Goal: Task Accomplishment & Management: Use online tool/utility

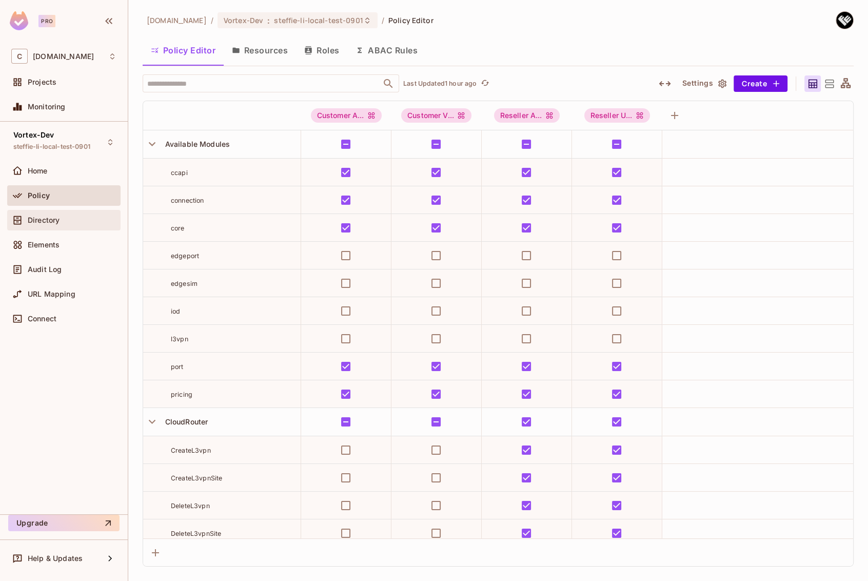
click at [43, 220] on span "Directory" at bounding box center [44, 220] width 32 height 8
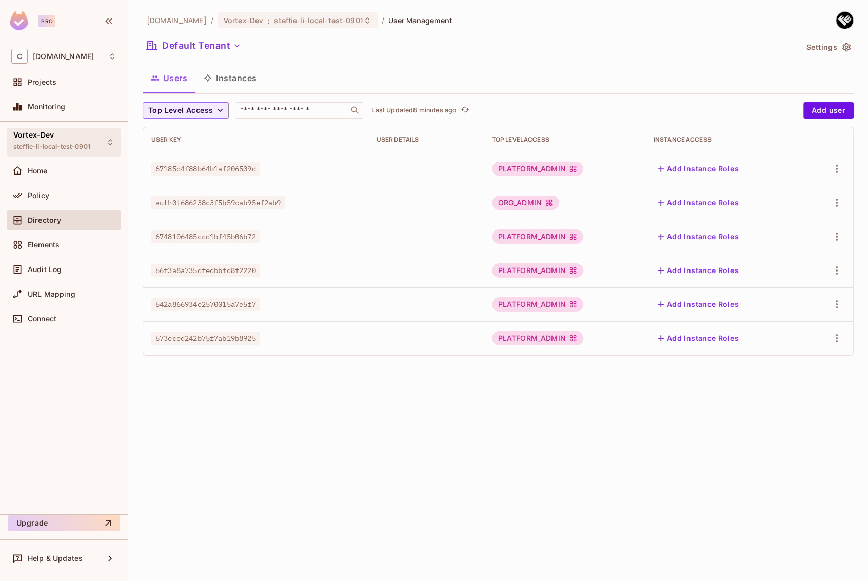
click at [63, 145] on span "steffie-li-local-test-0901" at bounding box center [51, 147] width 77 height 8
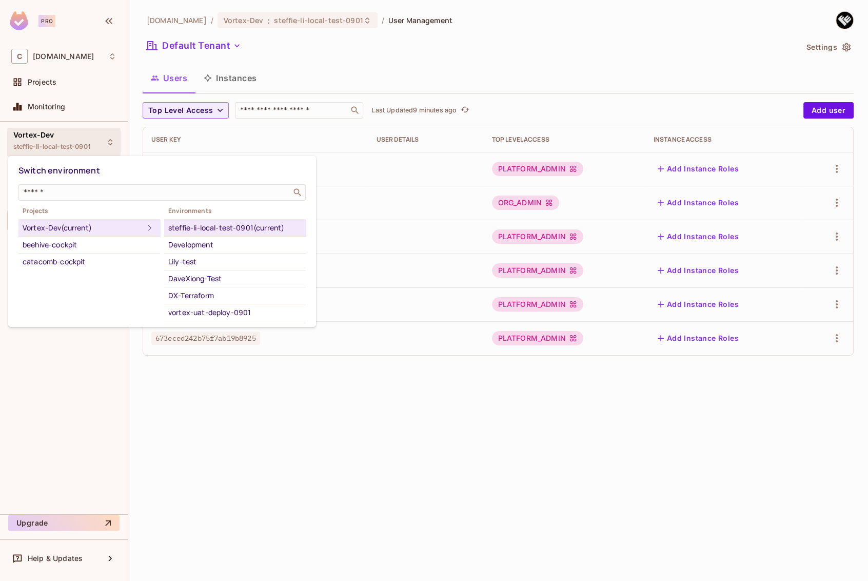
click at [204, 387] on div at bounding box center [434, 290] width 868 height 581
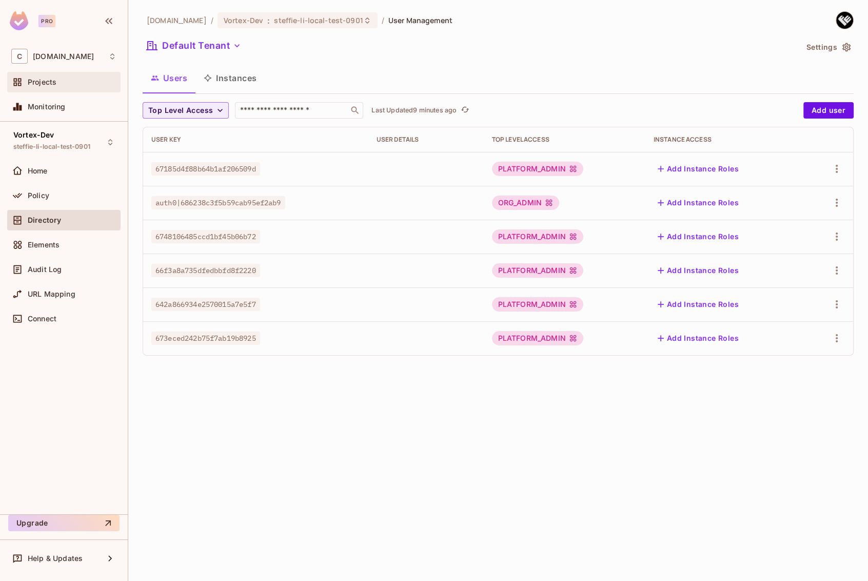
click at [73, 87] on div "Projects" at bounding box center [63, 82] width 105 height 12
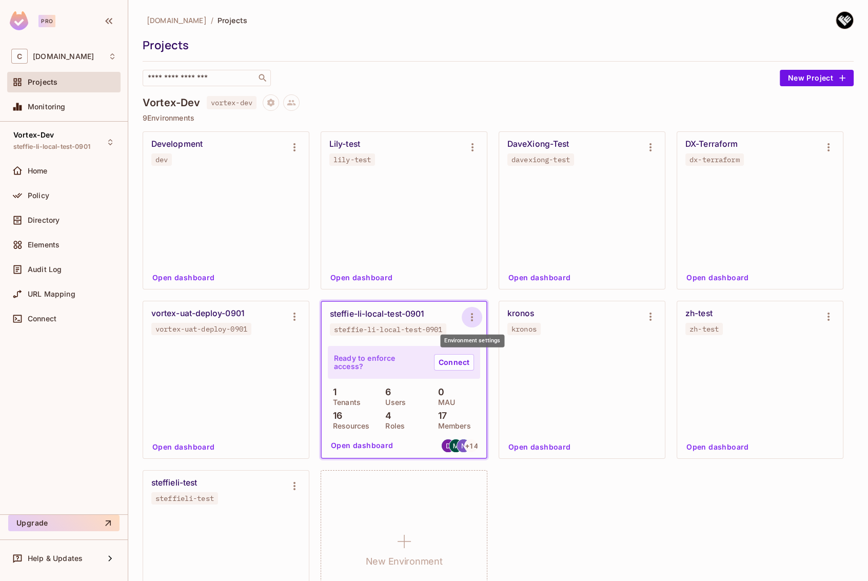
click at [474, 317] on icon "Environment settings" at bounding box center [472, 317] width 12 height 12
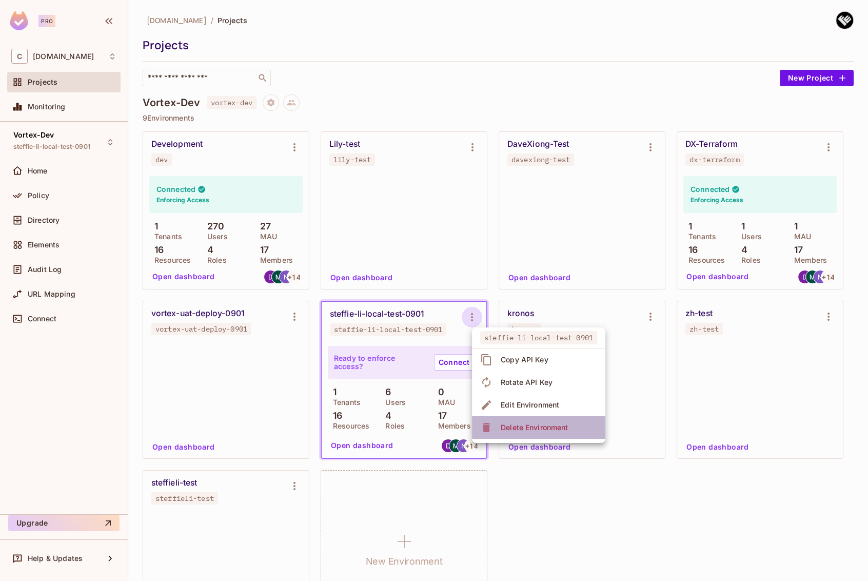
click at [517, 427] on div "Delete Environment" at bounding box center [534, 427] width 67 height 10
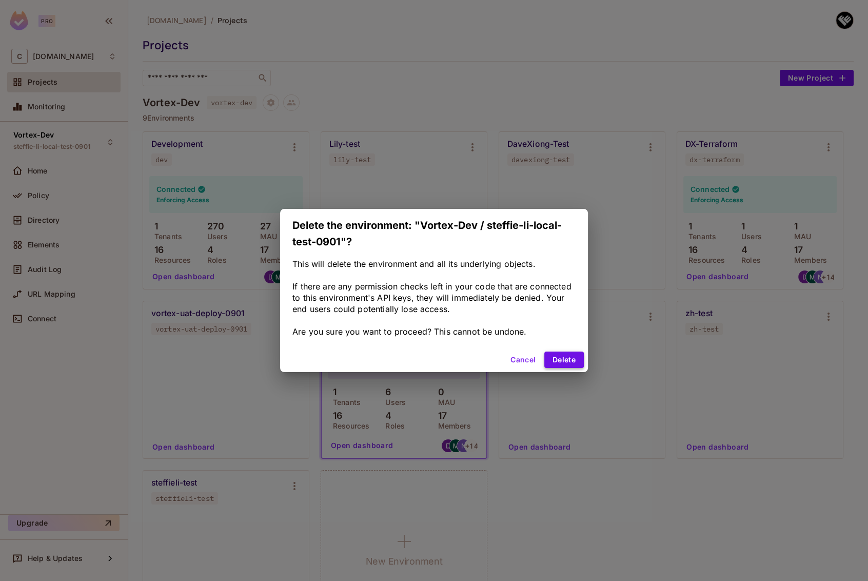
click at [571, 359] on button "Delete" at bounding box center [564, 359] width 40 height 16
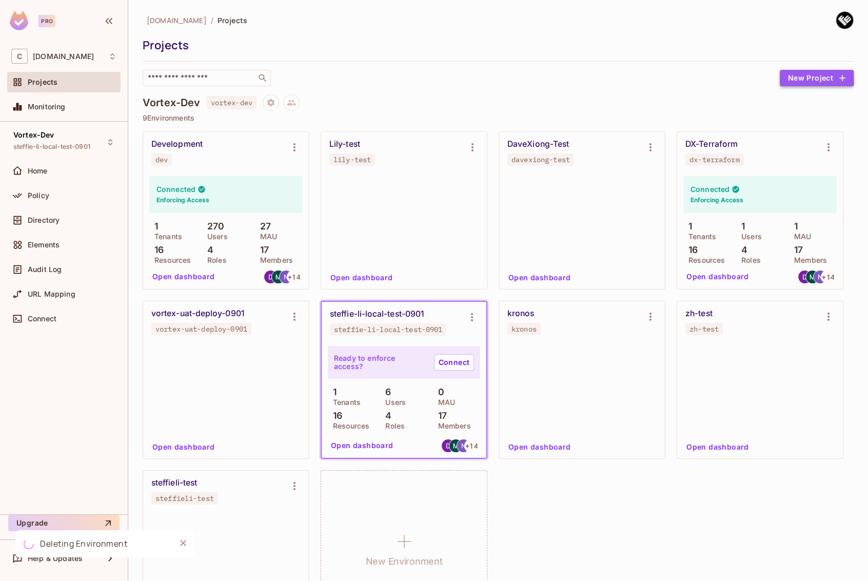
click at [796, 77] on button "New Project" at bounding box center [817, 78] width 74 height 16
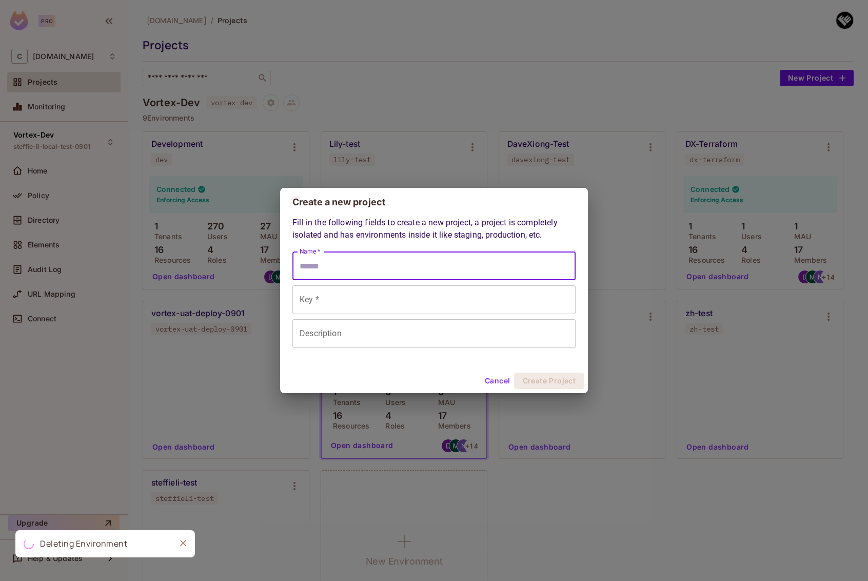
click at [355, 270] on input "Name *" at bounding box center [433, 265] width 283 height 29
type input "*"
type input "***"
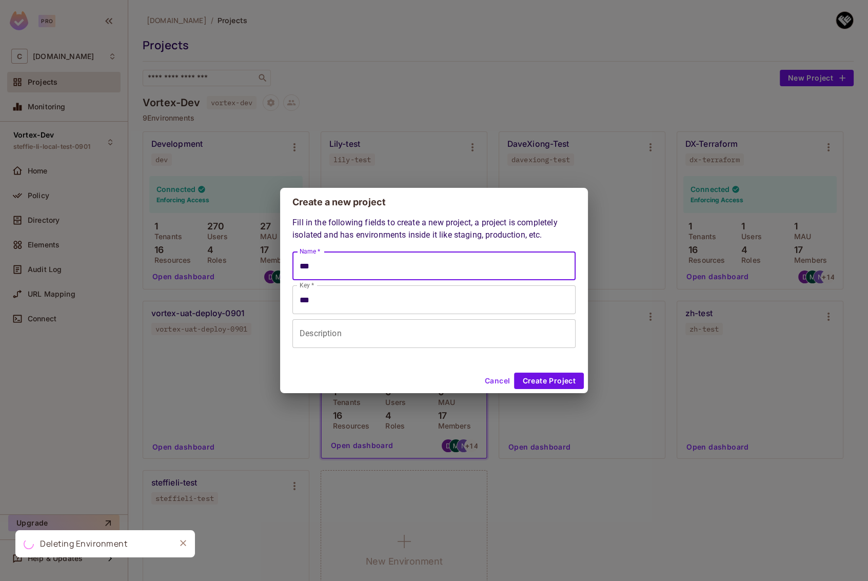
type input "****"
type input "*****"
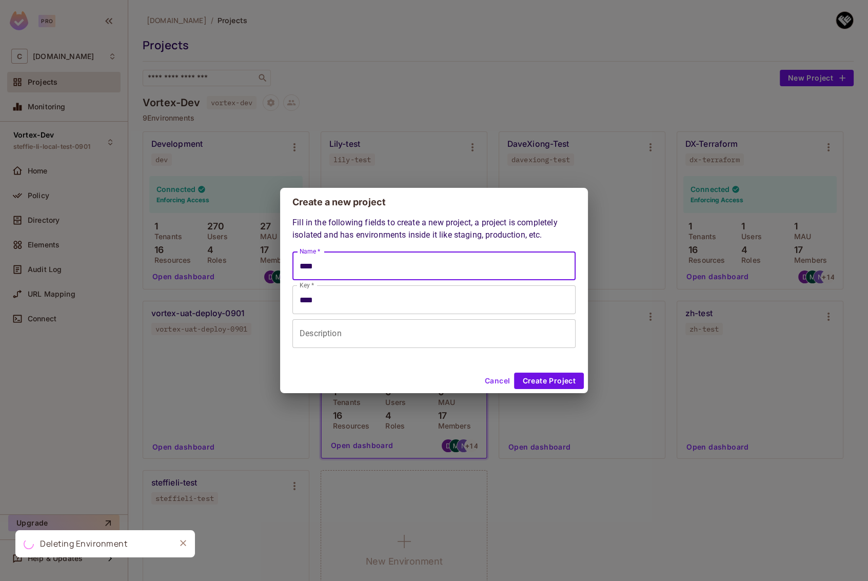
type input "*****"
type input "**********"
click at [361, 267] on input "**********" at bounding box center [433, 265] width 283 height 29
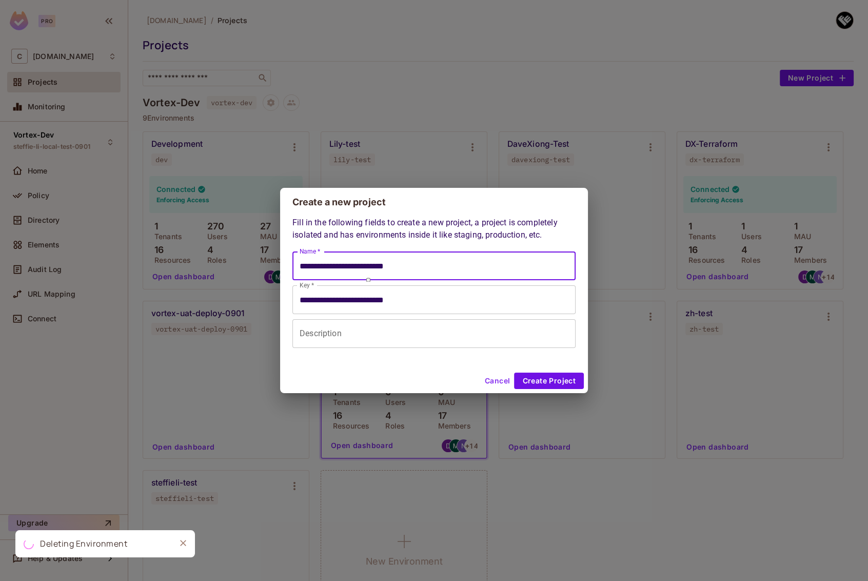
type input "**********"
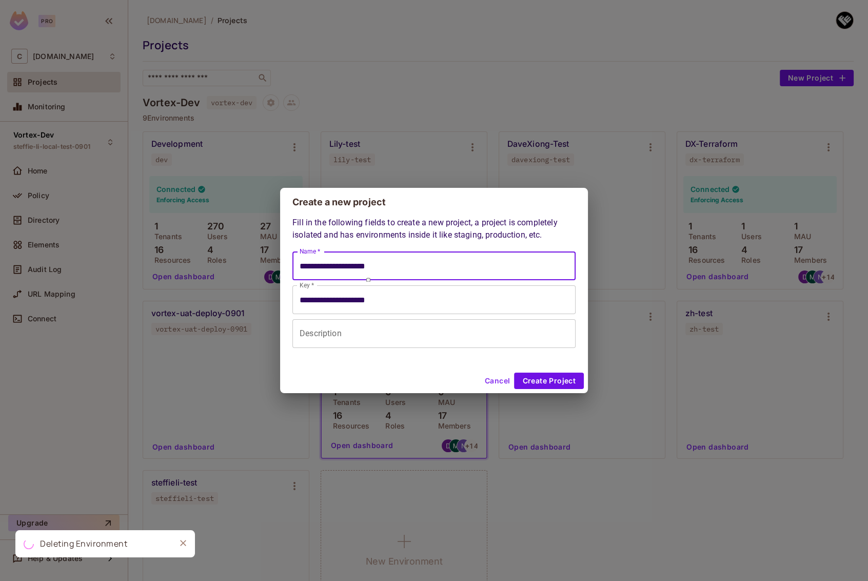
type input "**********"
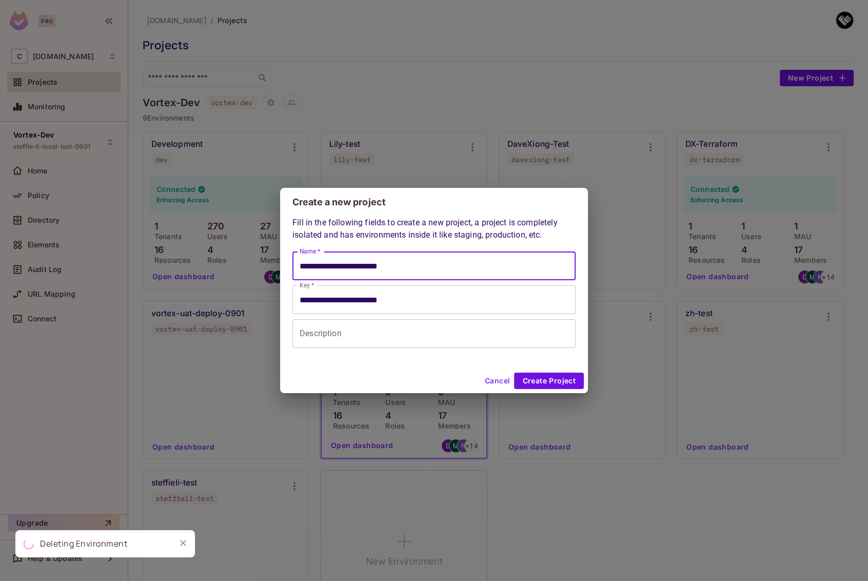
type input "**********"
click at [393, 265] on input "**********" at bounding box center [433, 265] width 283 height 29
type input "**********"
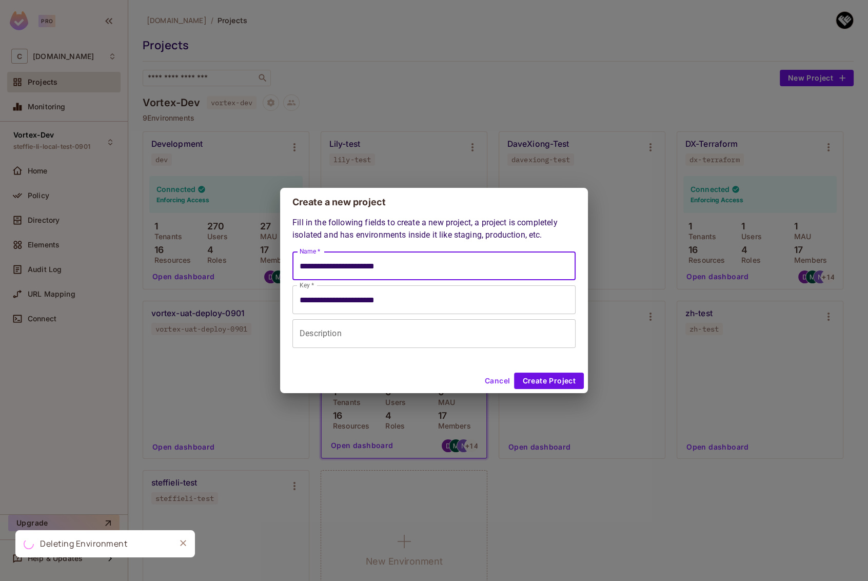
type input "**********"
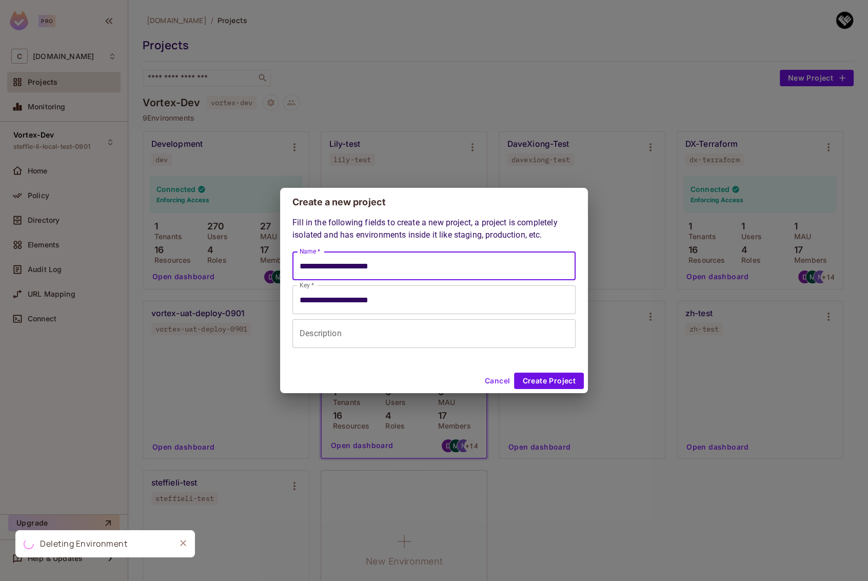
type input "**********"
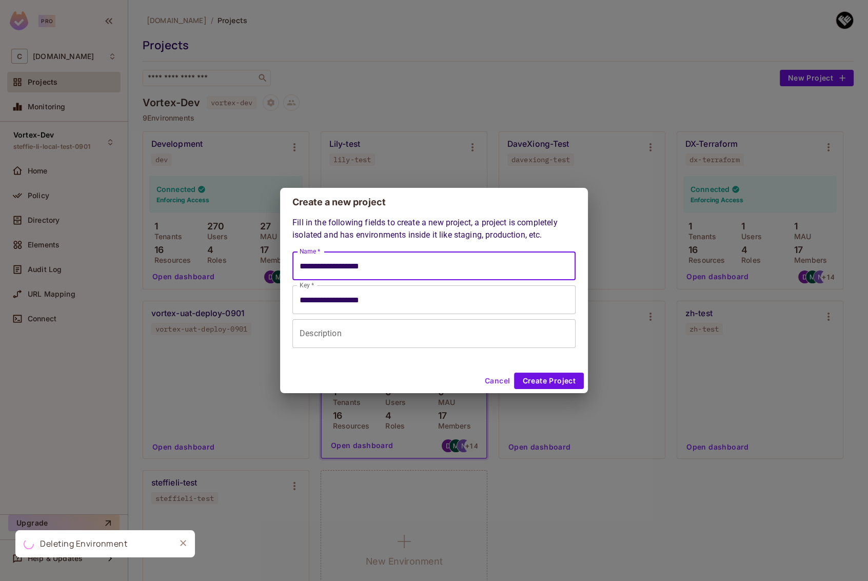
type input "**********"
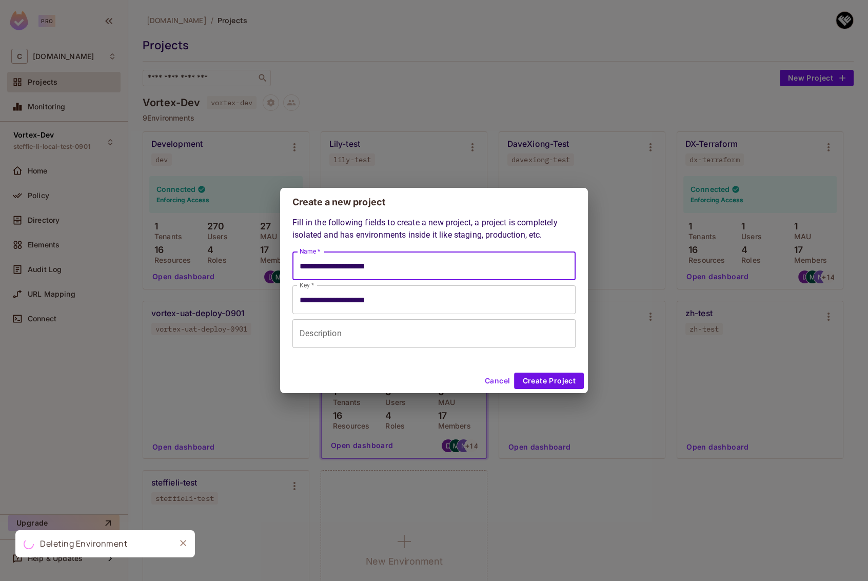
type input "**********"
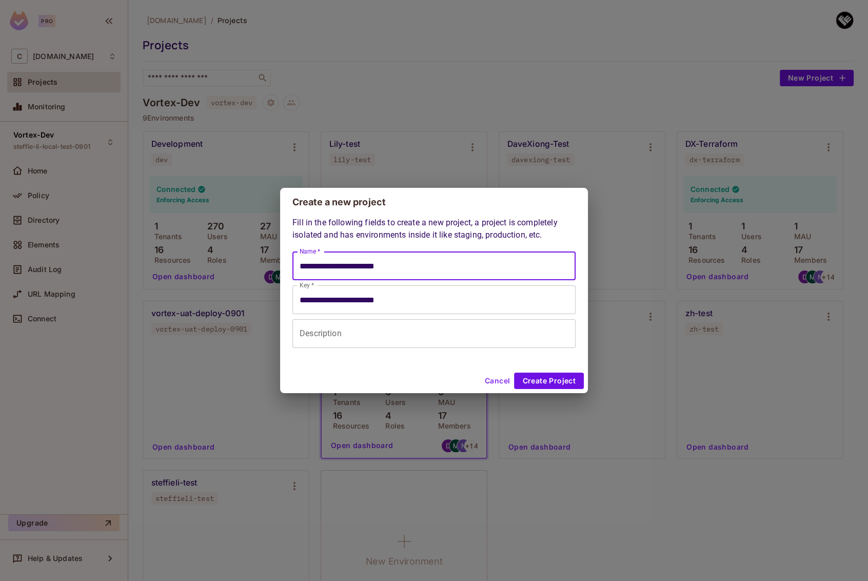
type input "**********"
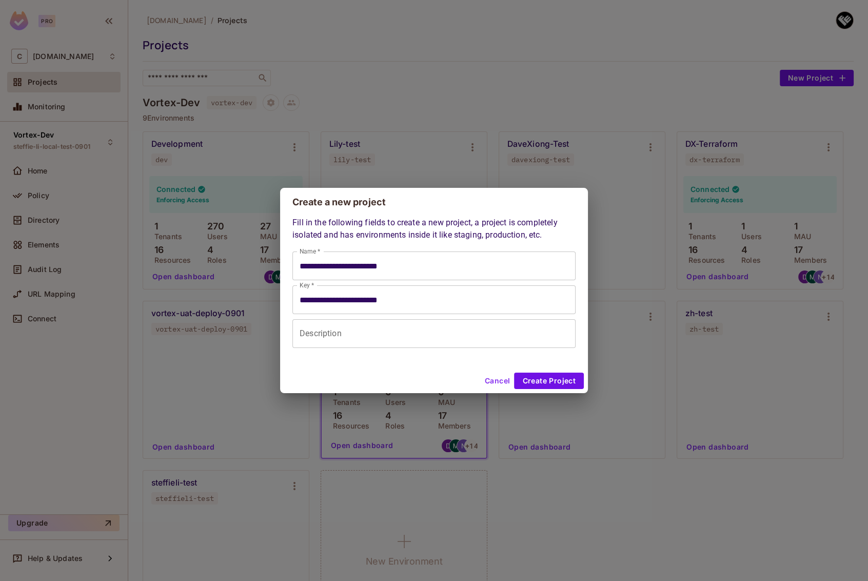
click at [595, 381] on div "**********" at bounding box center [434, 290] width 868 height 581
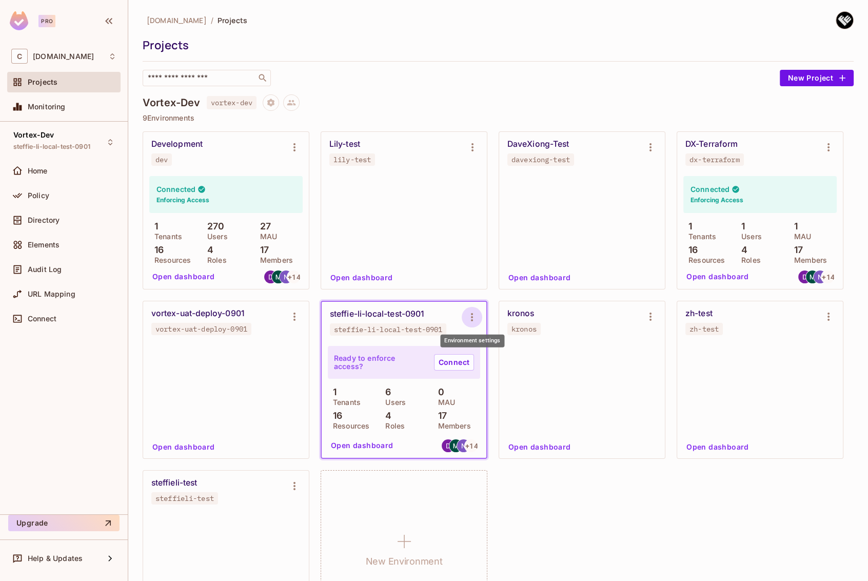
click at [476, 317] on icon "Environment settings" at bounding box center [472, 317] width 12 height 12
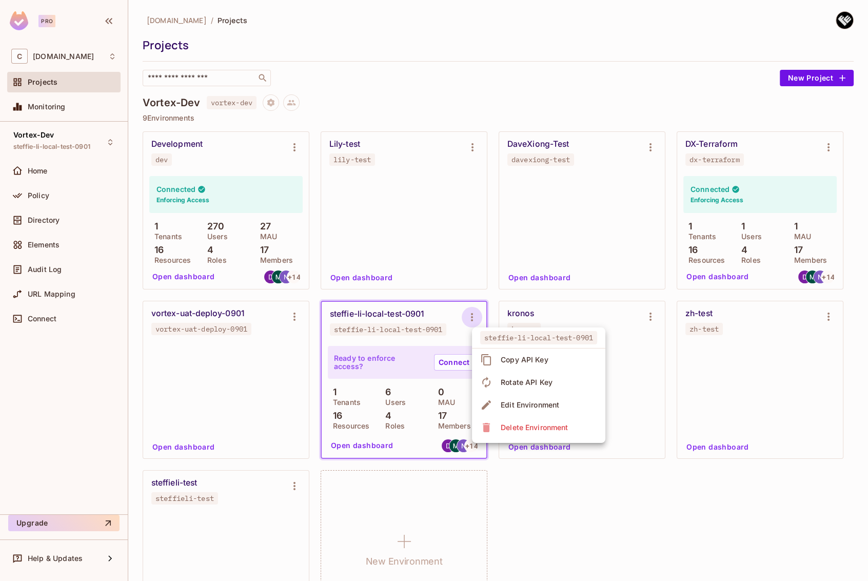
click at [509, 359] on div "Copy API Key" at bounding box center [525, 360] width 48 height 10
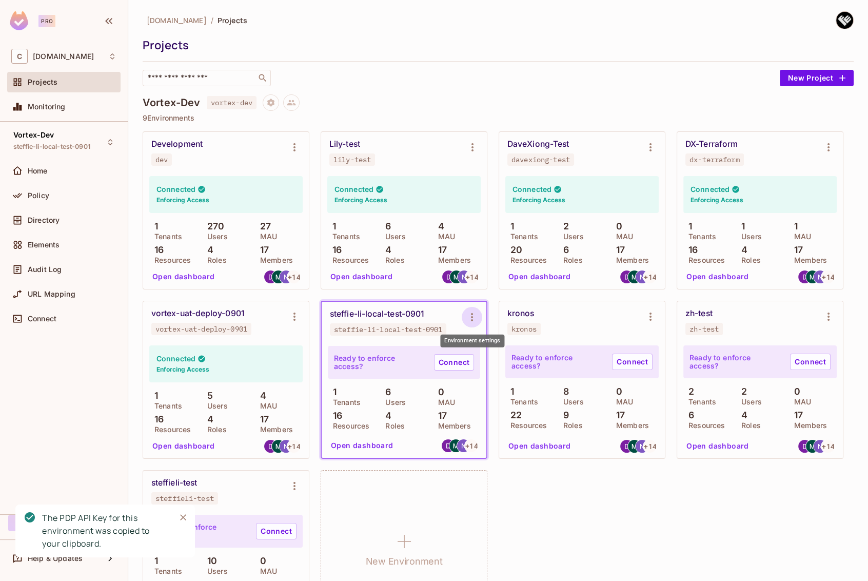
click at [468, 316] on icon "Environment settings" at bounding box center [472, 317] width 12 height 12
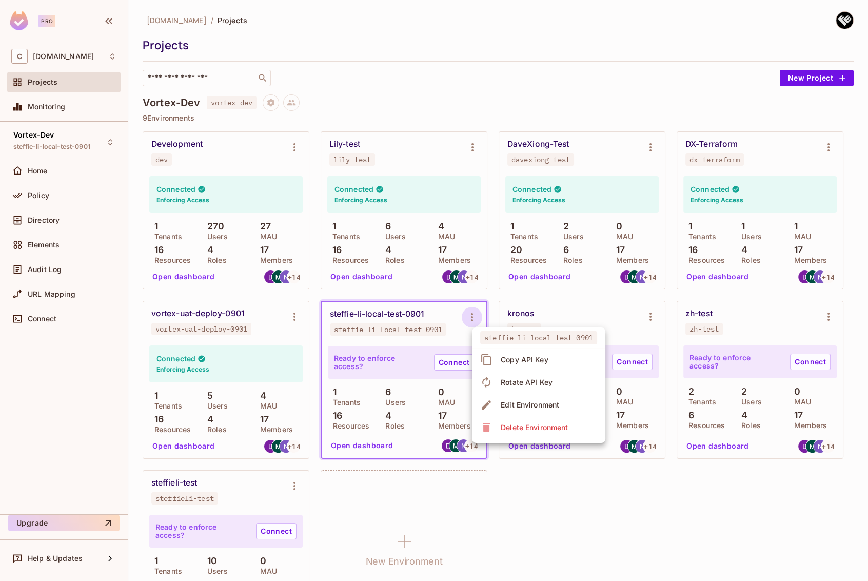
drag, startPoint x: 428, startPoint y: 315, endPoint x: 392, endPoint y: 313, distance: 35.9
click at [392, 313] on div at bounding box center [434, 290] width 868 height 581
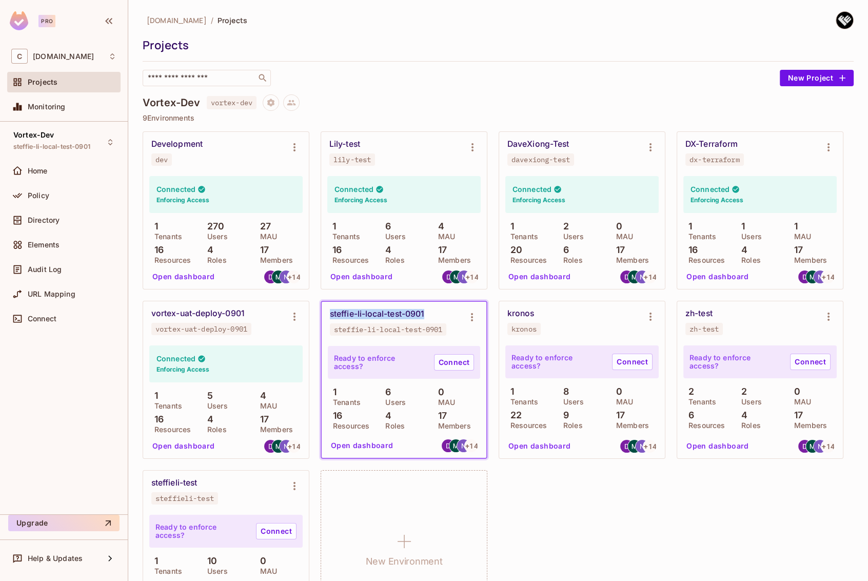
drag, startPoint x: 433, startPoint y: 313, endPoint x: 326, endPoint y: 317, distance: 106.8
click at [326, 317] on div "steffie-li-local-test-0901 steffie-li-local-test-0901" at bounding box center [404, 322] width 165 height 41
copy div "steffie-li-local-test-0901"
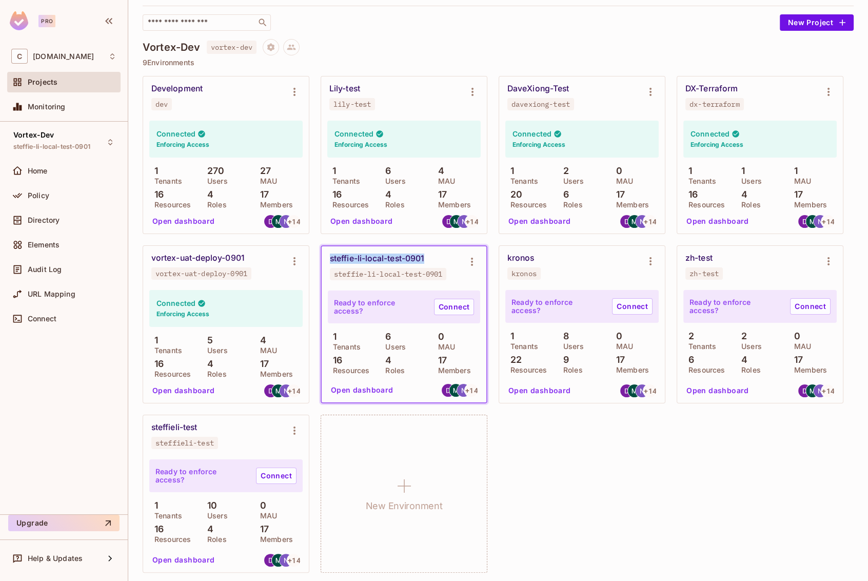
scroll to position [53, 0]
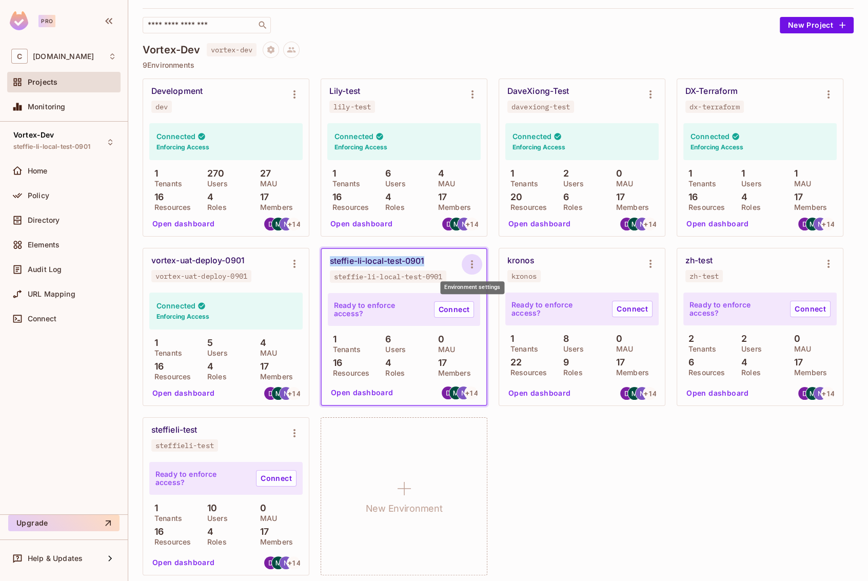
click at [471, 266] on icon "Environment settings" at bounding box center [472, 264] width 2 height 8
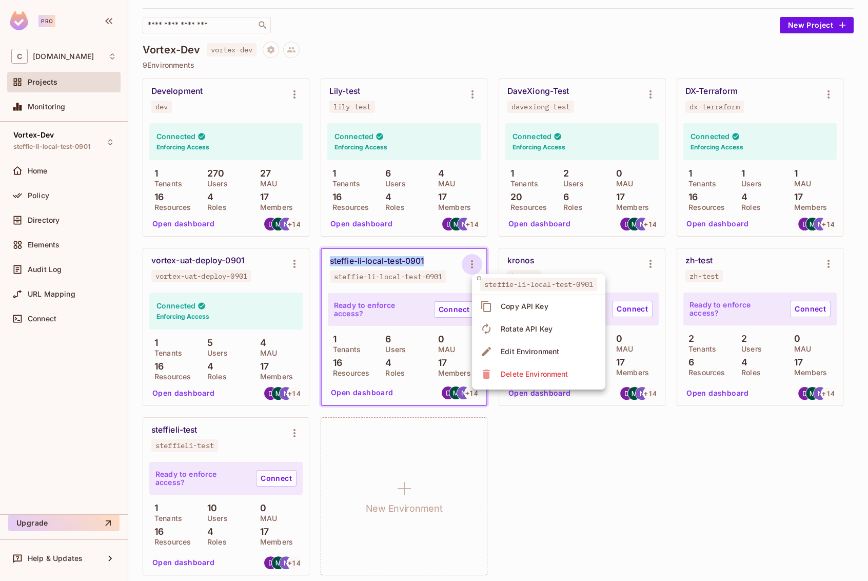
click at [492, 303] on icon at bounding box center [486, 306] width 12 height 12
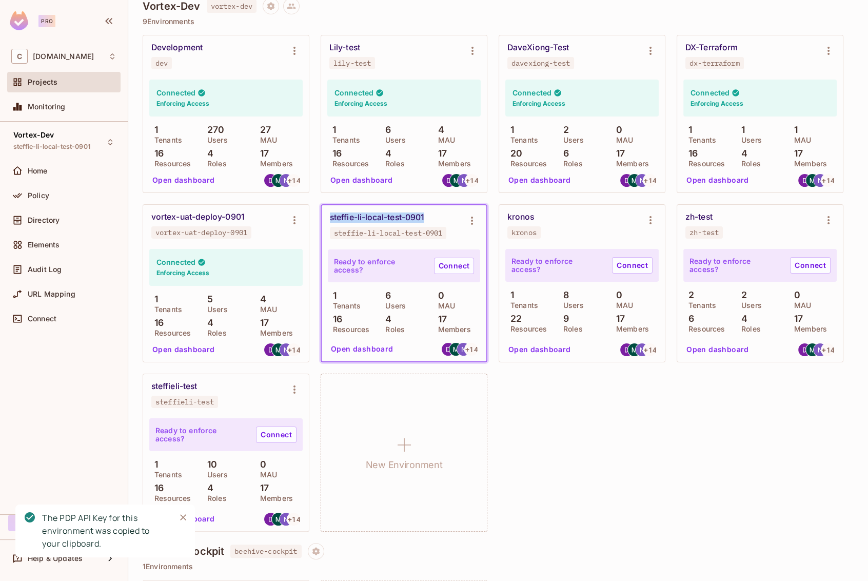
scroll to position [95, 0]
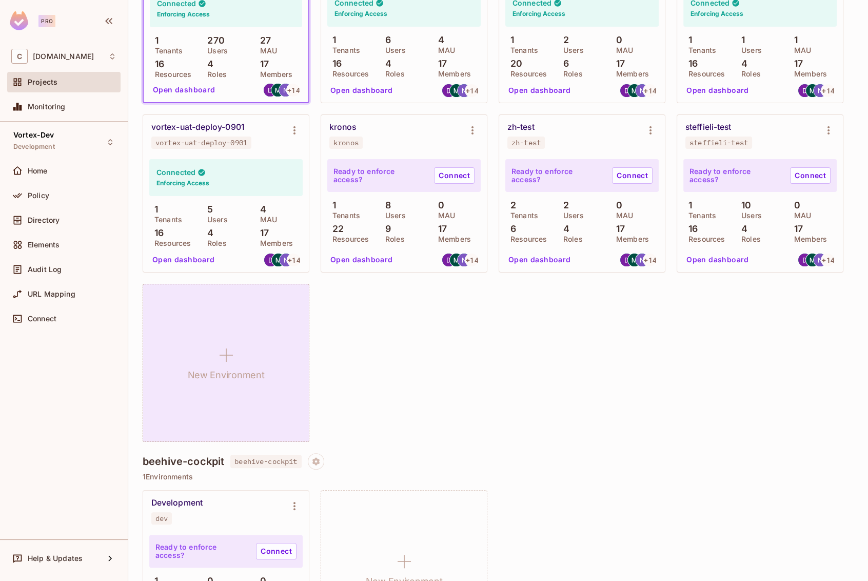
scroll to position [93, 0]
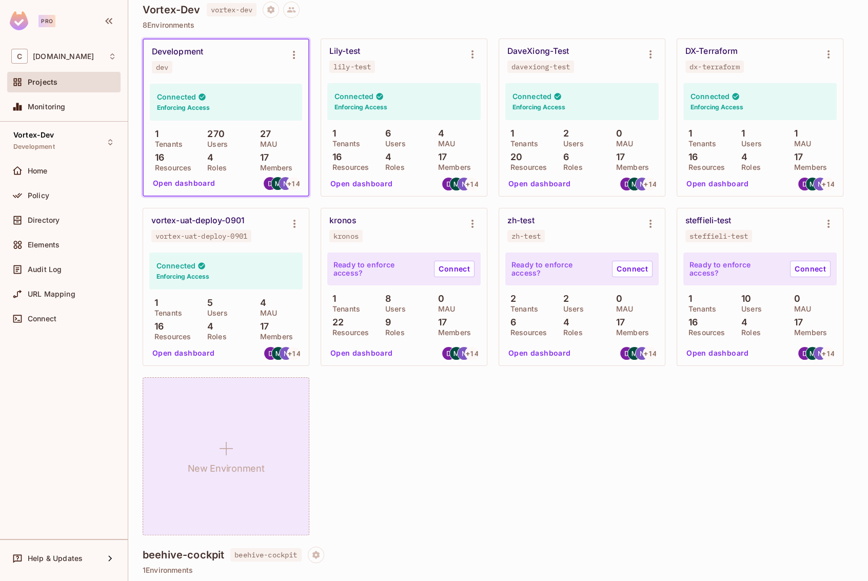
click at [238, 435] on div "New Environment" at bounding box center [226, 456] width 167 height 158
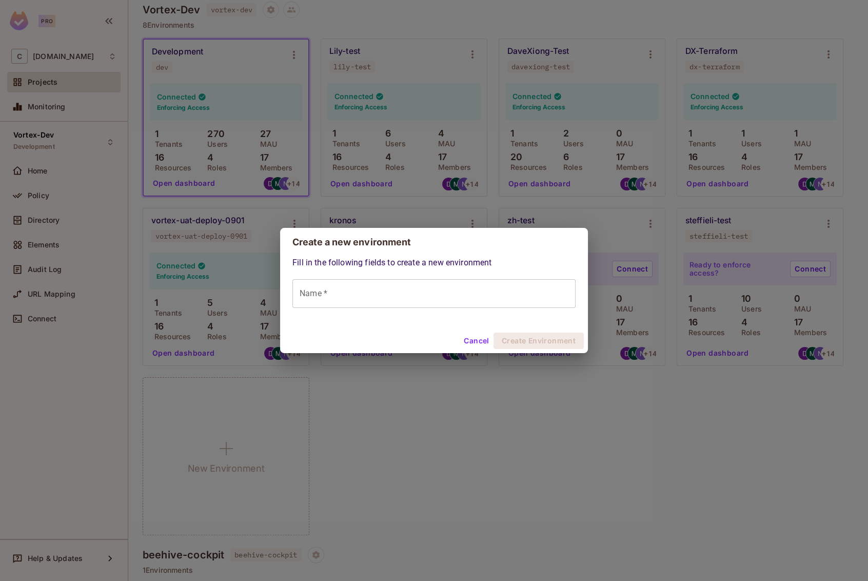
click at [419, 290] on input "Name *" at bounding box center [433, 293] width 283 height 29
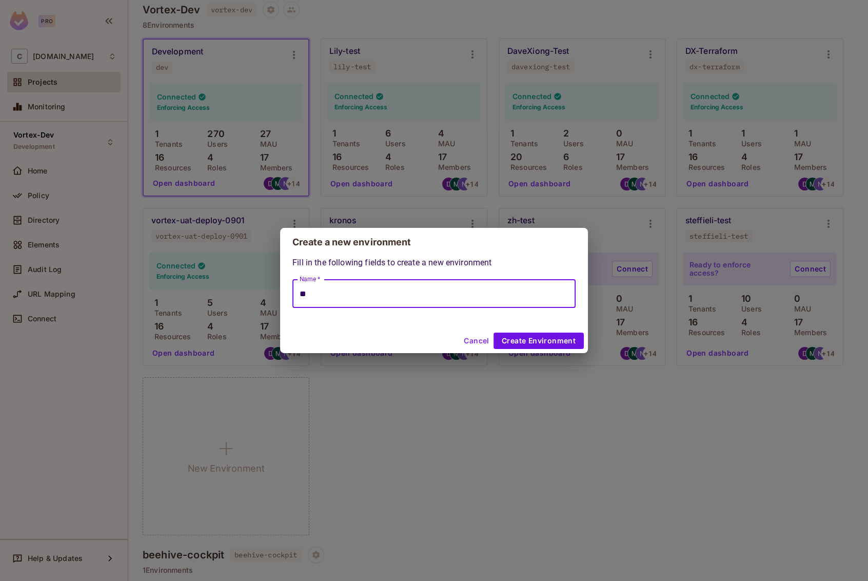
type input "*"
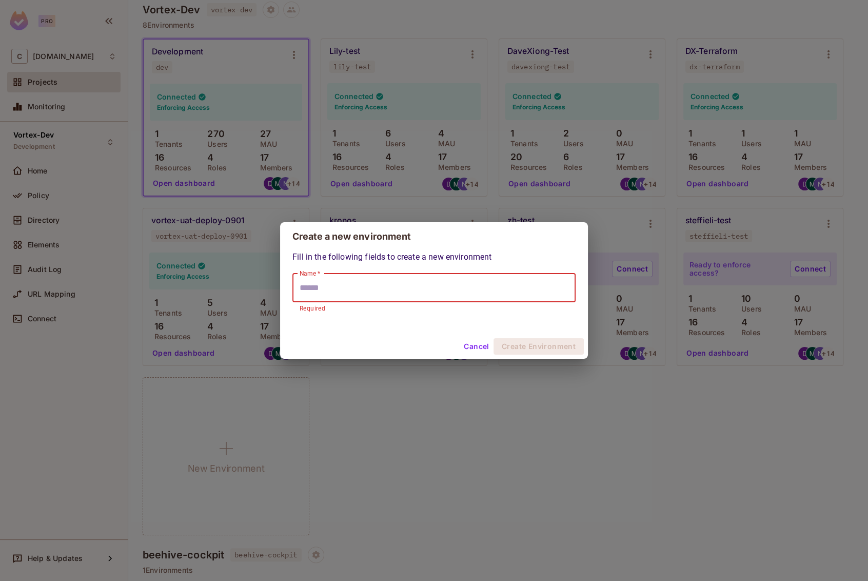
click at [473, 346] on button "Cancel" at bounding box center [476, 346] width 33 height 16
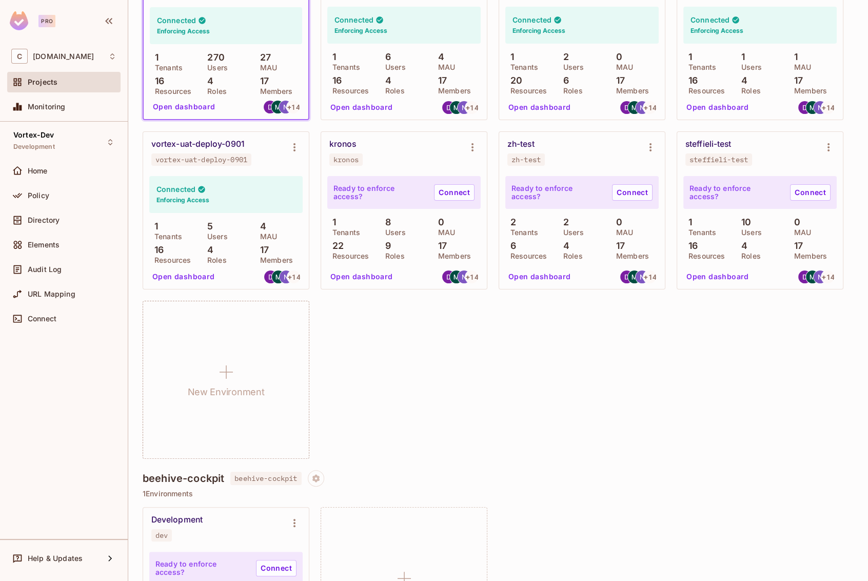
scroll to position [198, 0]
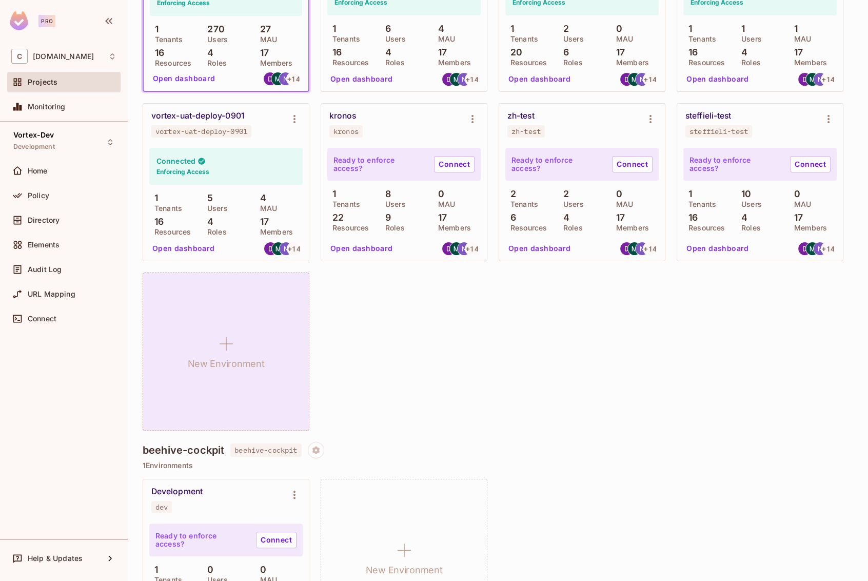
click at [264, 371] on div "New Environment" at bounding box center [226, 351] width 167 height 158
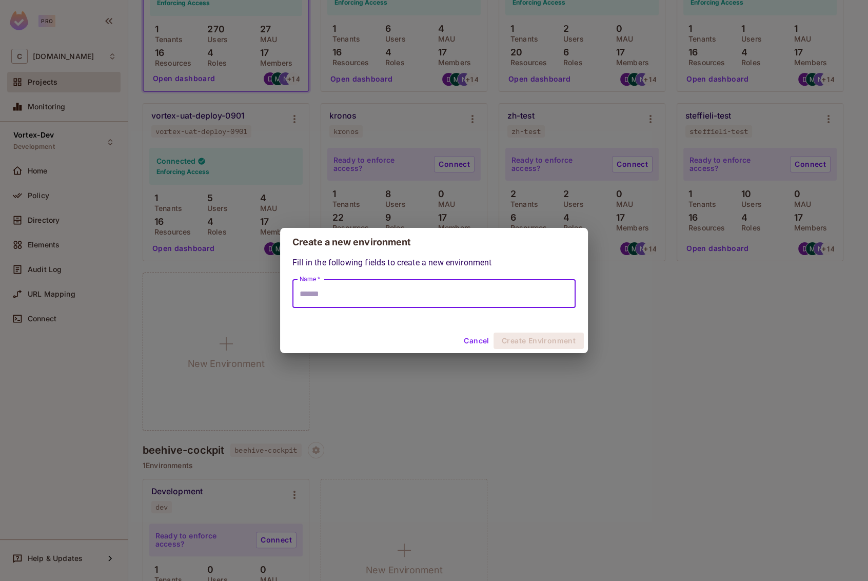
click at [447, 297] on input "Name *" at bounding box center [433, 293] width 283 height 29
type input "**********"
click button "Create Environment" at bounding box center [539, 340] width 90 height 16
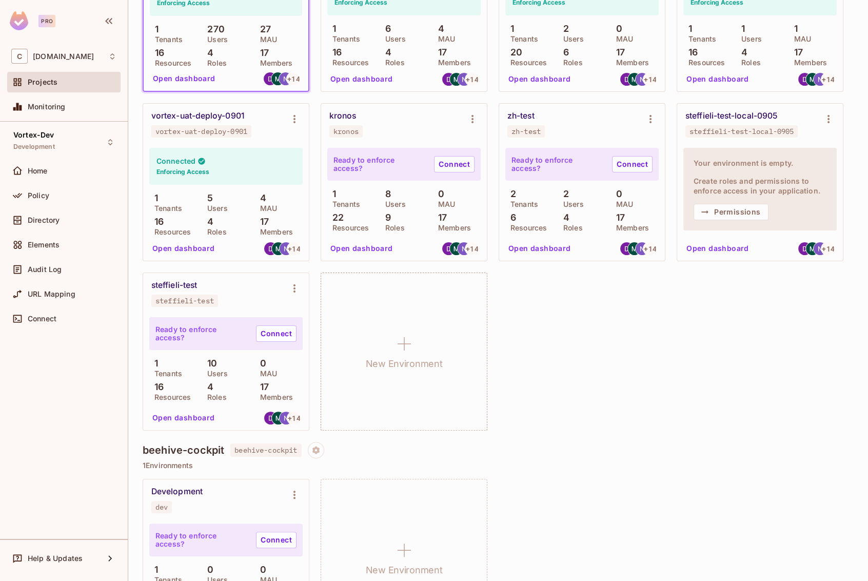
scroll to position [11, 0]
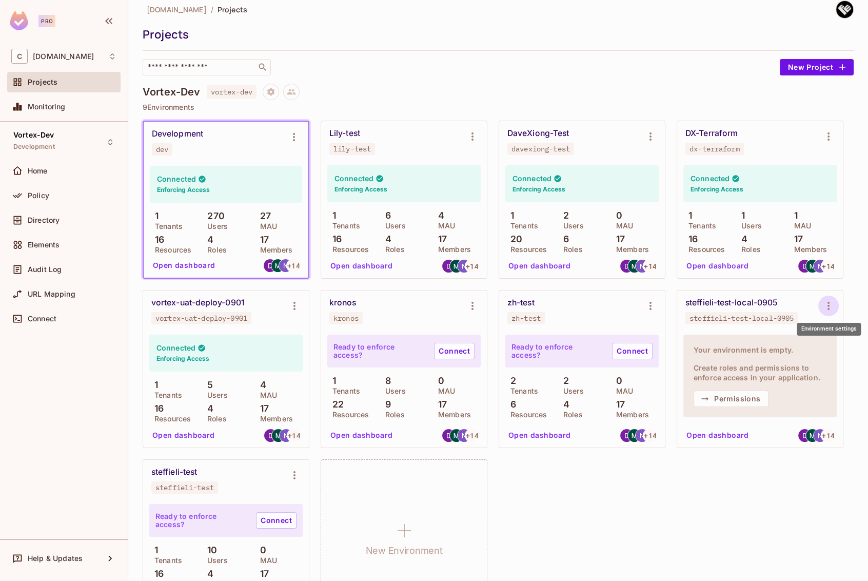
click at [829, 306] on icon "Environment settings" at bounding box center [828, 306] width 12 height 12
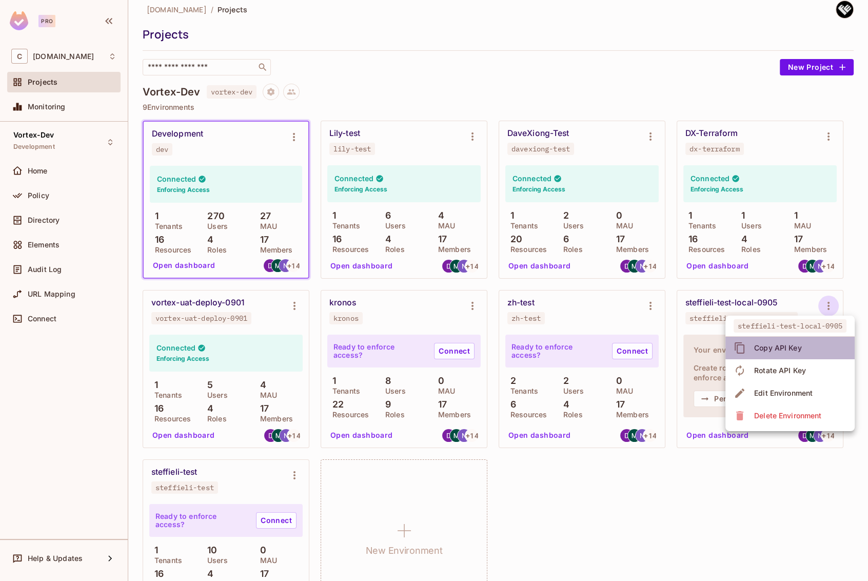
click at [804, 346] on li "Copy API Key" at bounding box center [789, 348] width 129 height 23
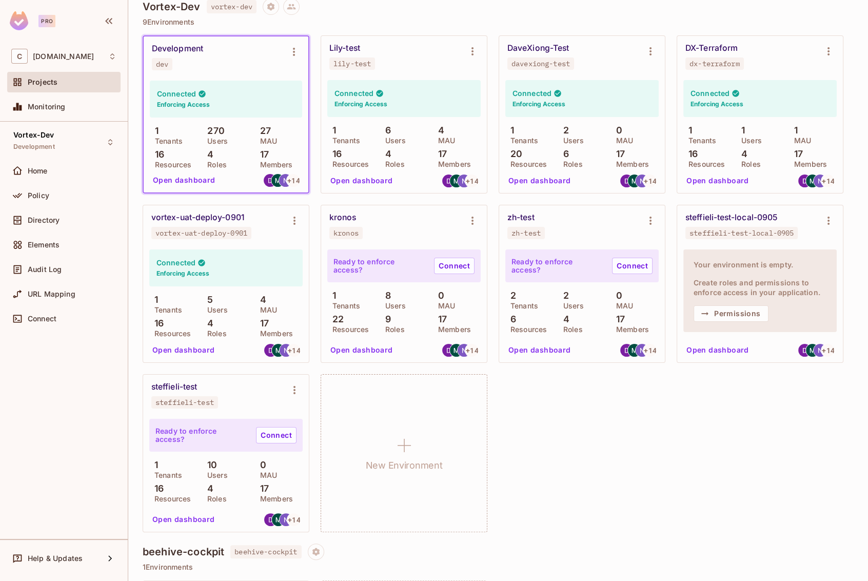
scroll to position [102, 0]
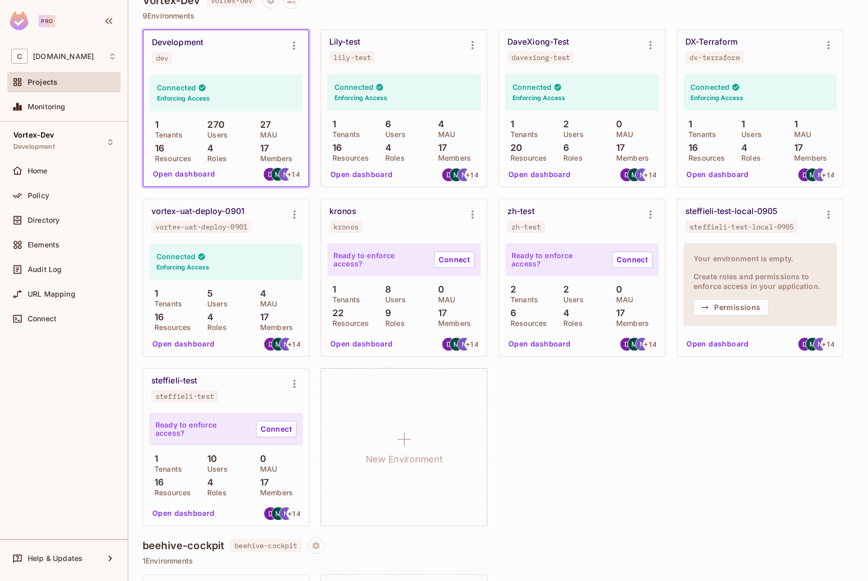
click at [759, 214] on div "steffieli-test-local-0905" at bounding box center [731, 211] width 92 height 10
click at [47, 136] on span "Vortex-Dev" at bounding box center [33, 135] width 41 height 8
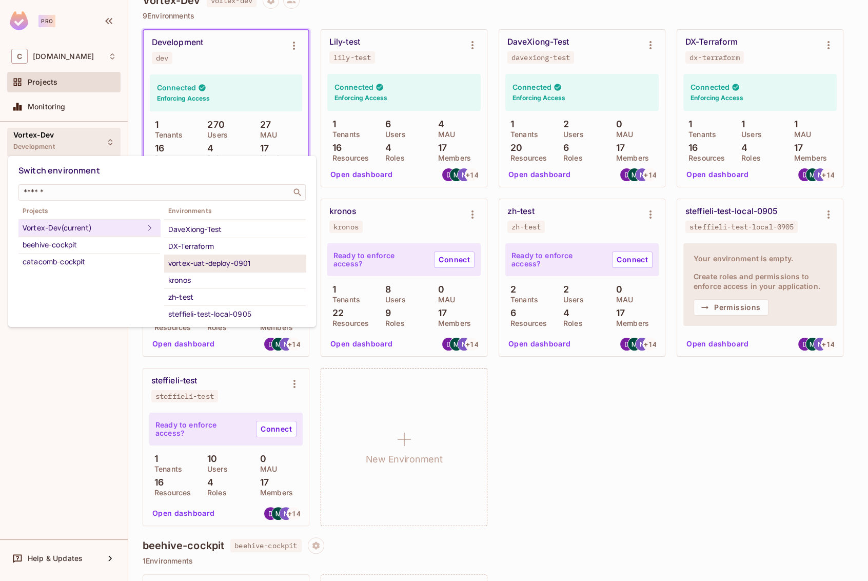
scroll to position [49, 0]
click at [223, 295] on div "steffieli-test-local-0905" at bounding box center [234, 297] width 133 height 12
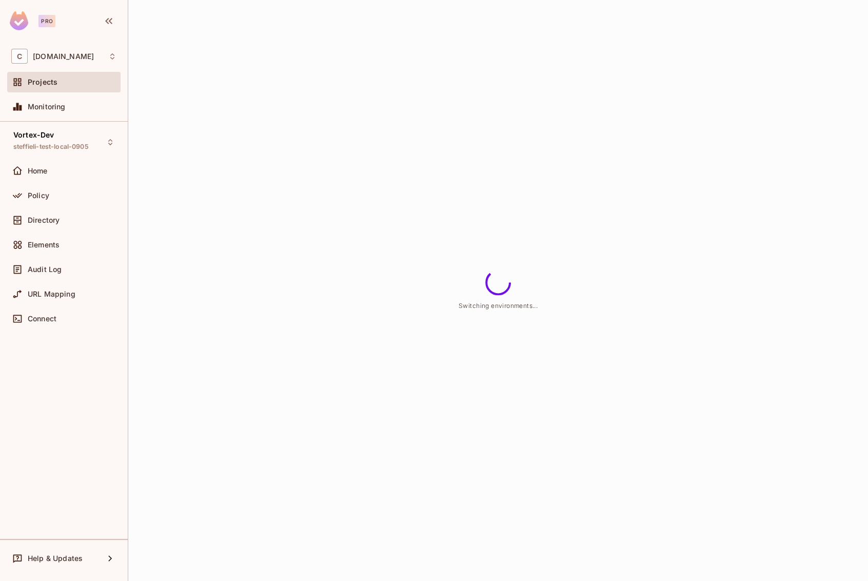
scroll to position [0, 0]
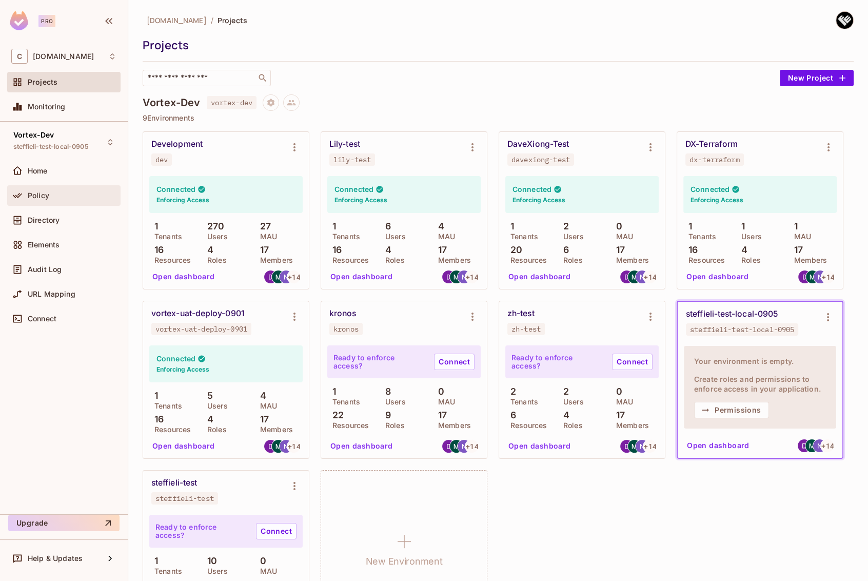
click at [62, 200] on div "Policy" at bounding box center [63, 195] width 105 height 12
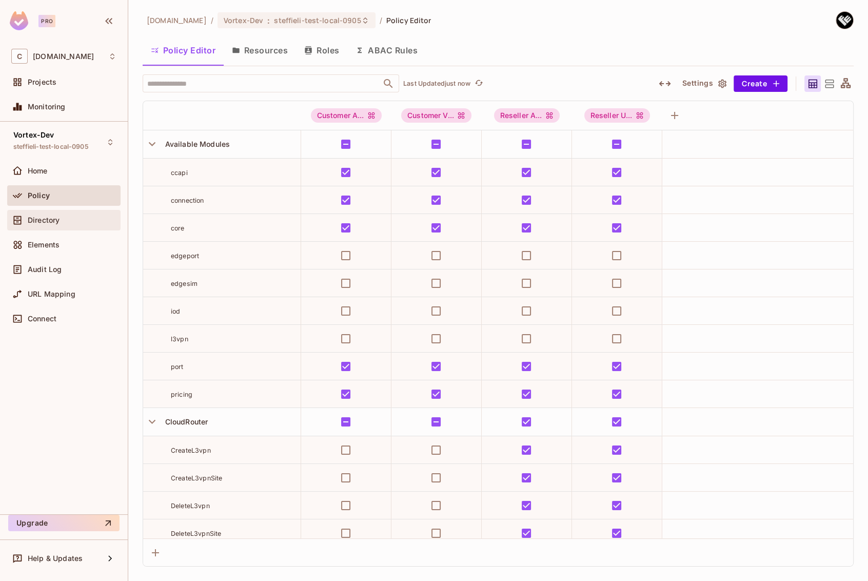
click at [63, 222] on div "Directory" at bounding box center [72, 220] width 89 height 8
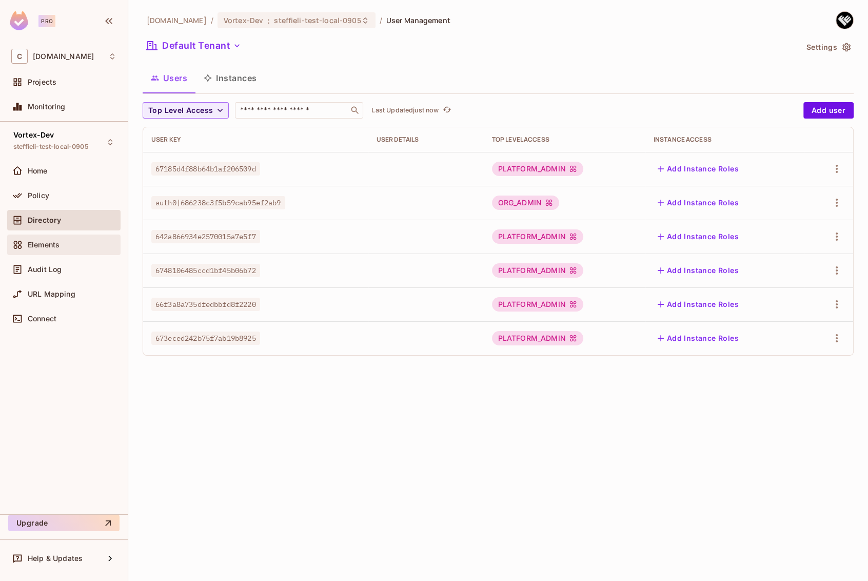
click at [63, 247] on div "Elements" at bounding box center [72, 245] width 89 height 8
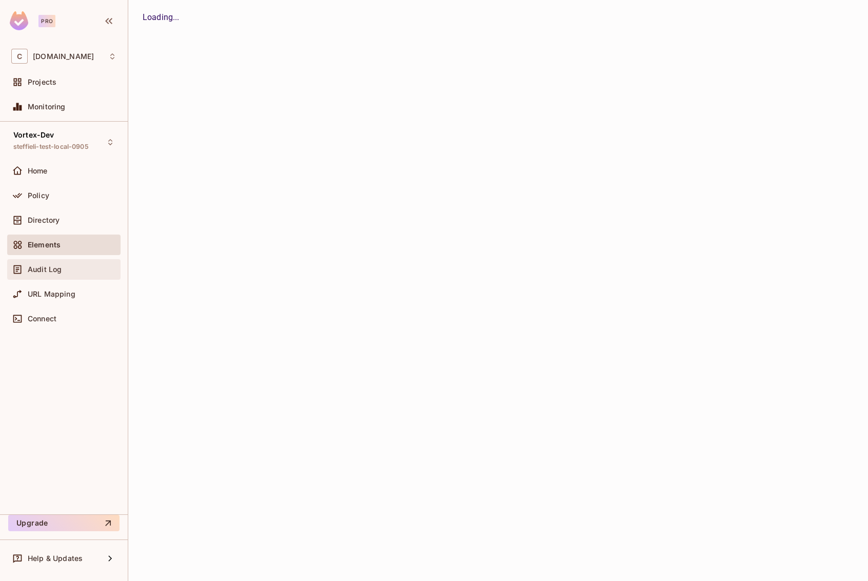
click at [61, 271] on span "Audit Log" at bounding box center [45, 269] width 34 height 8
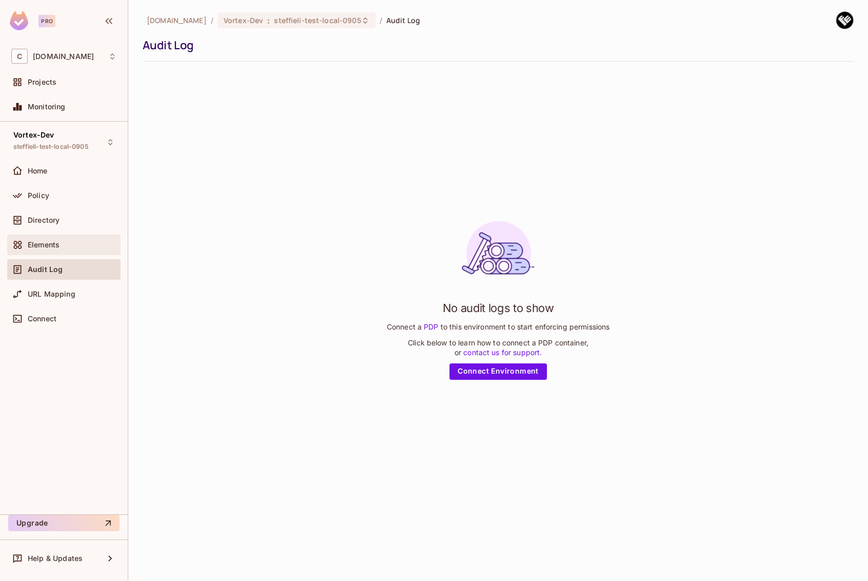
click at [67, 244] on div "Elements" at bounding box center [72, 245] width 89 height 8
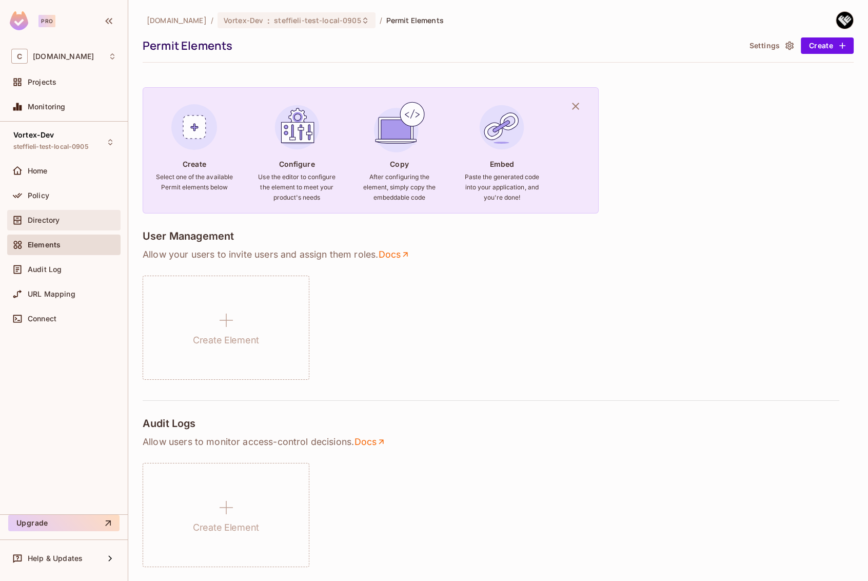
click at [73, 223] on div "Directory" at bounding box center [72, 220] width 89 height 8
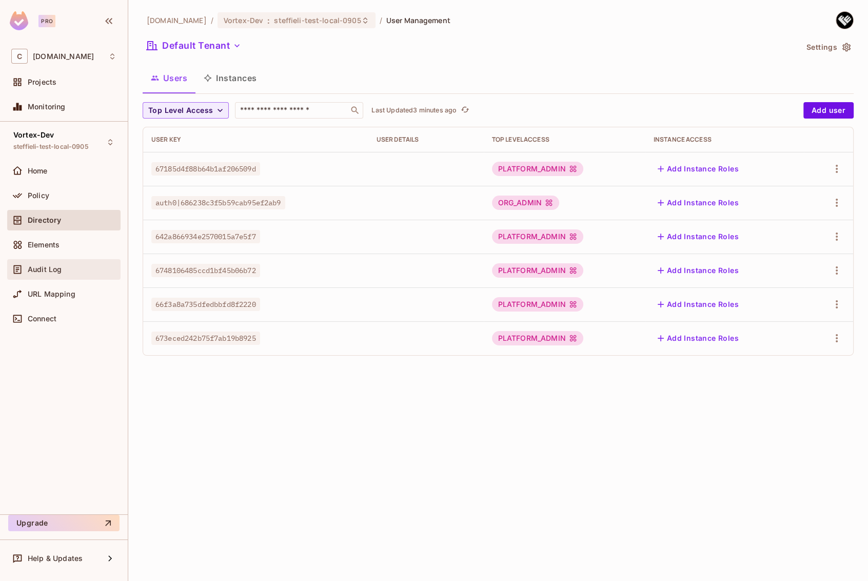
click at [28, 269] on span "Audit Log" at bounding box center [45, 269] width 34 height 8
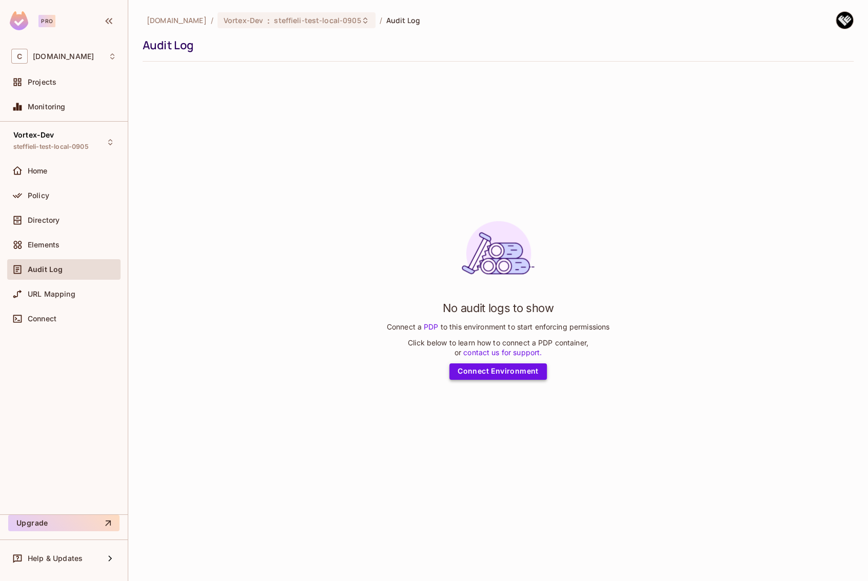
click at [485, 371] on link "Connect Environment" at bounding box center [497, 371] width 97 height 16
drag, startPoint x: 201, startPoint y: 340, endPoint x: 163, endPoint y: 262, distance: 86.5
click at [201, 340] on div "No audit logs to show Connect a PDP to this environment to start enforcing perm…" at bounding box center [498, 296] width 711 height 453
click at [474, 377] on link "Connect Environment" at bounding box center [497, 371] width 97 height 16
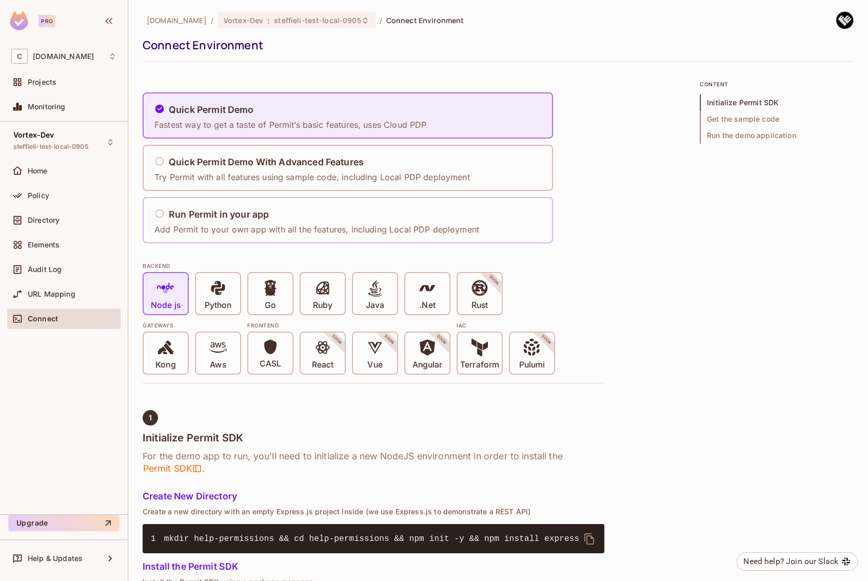
click at [314, 211] on div "Run Permit in your app" at bounding box center [316, 214] width 325 height 13
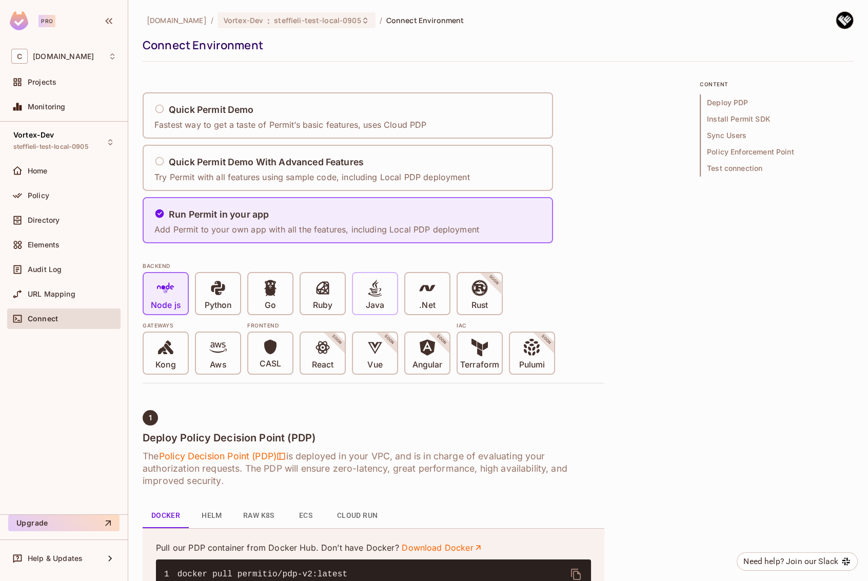
click at [364, 292] on div "Java" at bounding box center [375, 293] width 44 height 41
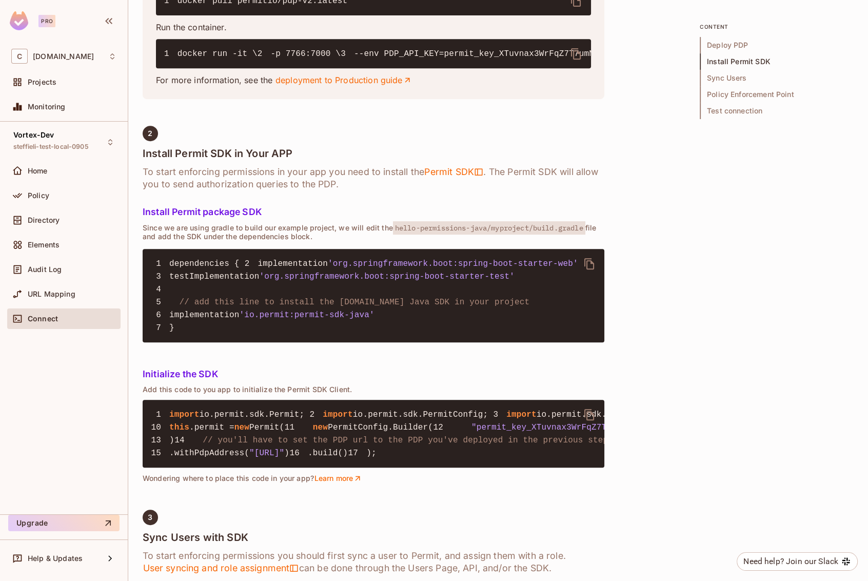
scroll to position [575, 0]
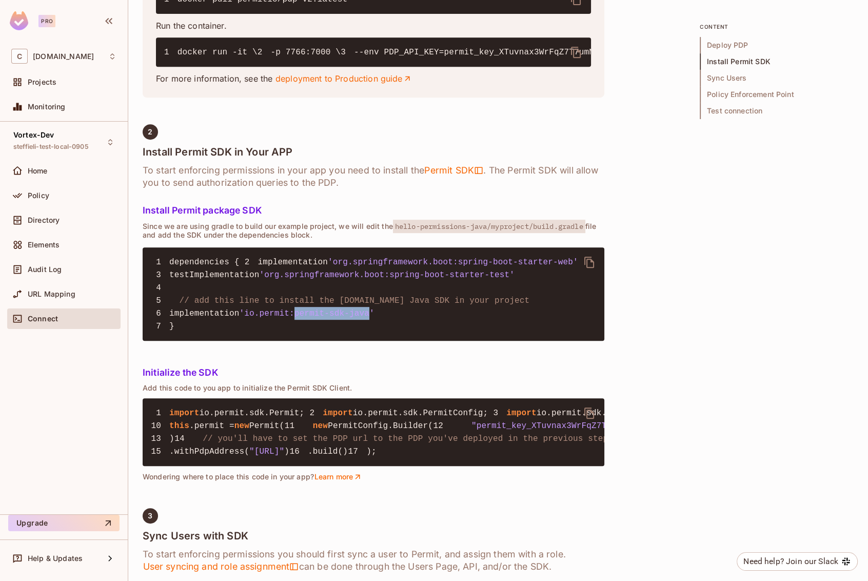
drag, startPoint x: 384, startPoint y: 378, endPoint x: 311, endPoint y: 380, distance: 72.9
click at [311, 318] on span "'io.permit:permit-sdk-java'" at bounding box center [307, 313] width 135 height 9
copy span "permit-sdk-java"
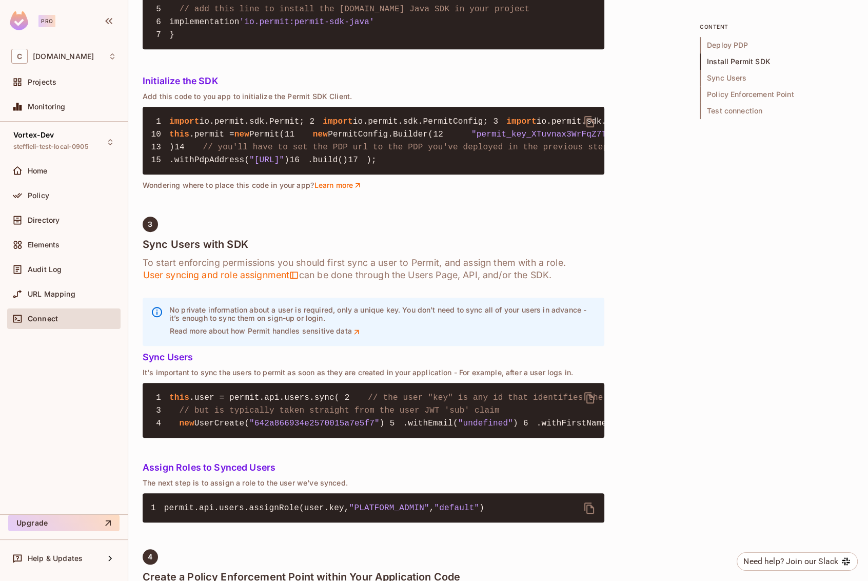
scroll to position [868, 0]
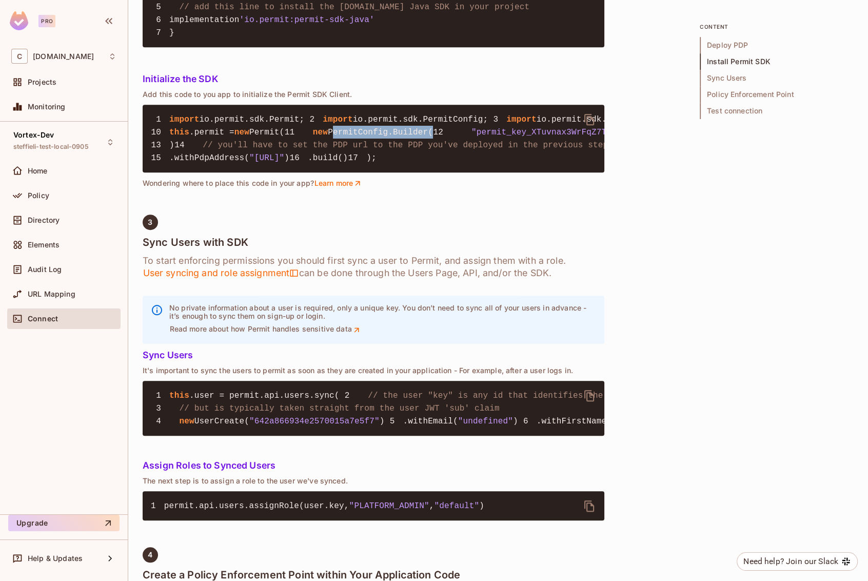
drag, startPoint x: 200, startPoint y: 305, endPoint x: 301, endPoint y: 306, distance: 101.6
click at [328, 137] on span "PermitConfig.Builder(" at bounding box center [380, 132] width 105 height 9
copy span "PermitConfig.Builder"
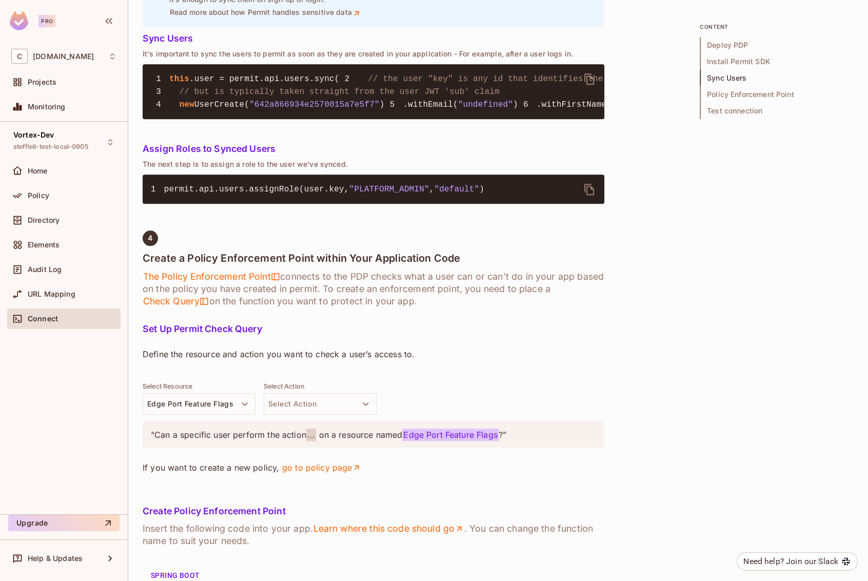
scroll to position [1186, 0]
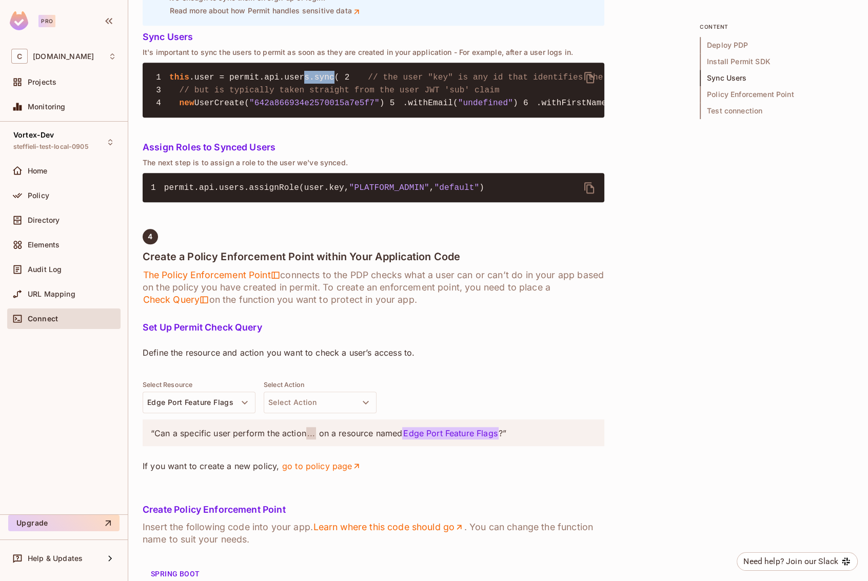
drag, startPoint x: 336, startPoint y: 306, endPoint x: 302, endPoint y: 310, distance: 33.7
click at [302, 117] on pre "1 this .user = permit.api.users.sync( 2 // the user "key" is any id that identi…" at bounding box center [374, 90] width 462 height 55
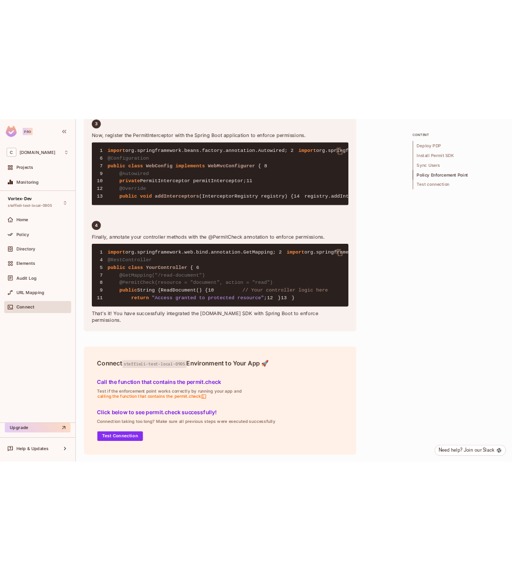
scroll to position [3059, 0]
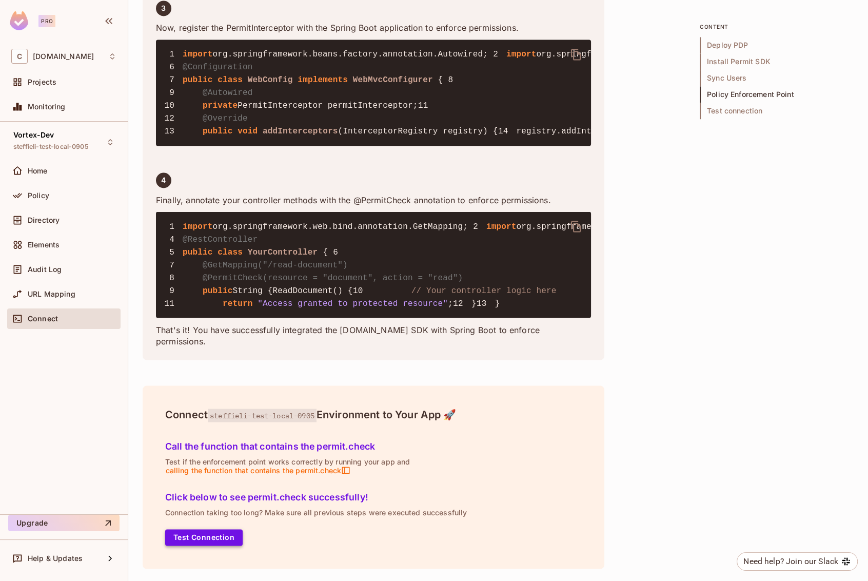
click at [201, 535] on button "Test Connection" at bounding box center [203, 537] width 77 height 16
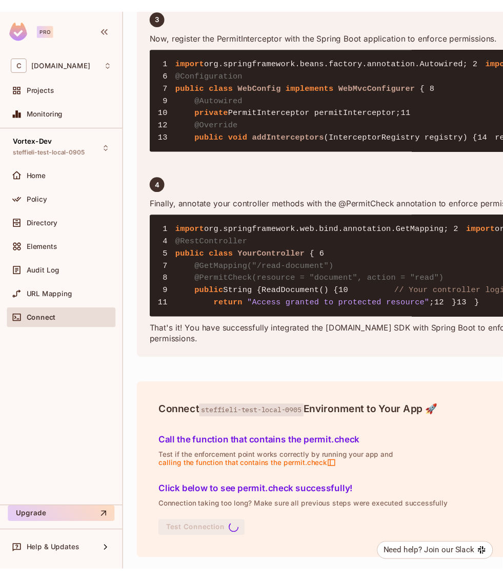
scroll to position [3067, 0]
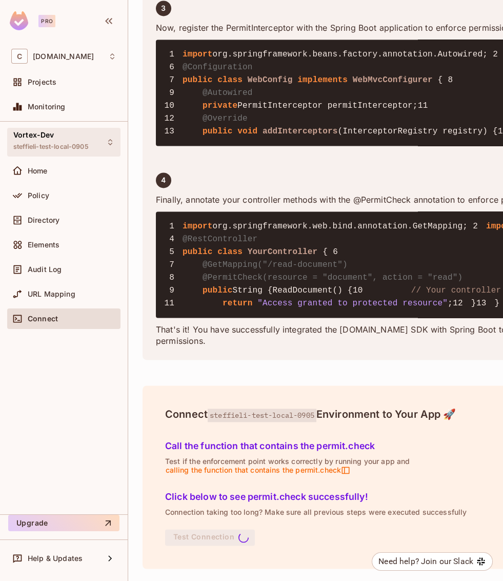
click at [72, 150] on span "steffieli-test-local-0905" at bounding box center [50, 147] width 75 height 8
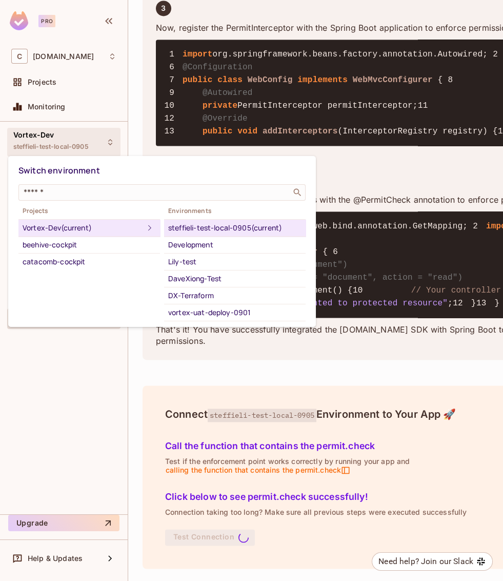
click at [190, 240] on div "Development" at bounding box center [234, 245] width 133 height 12
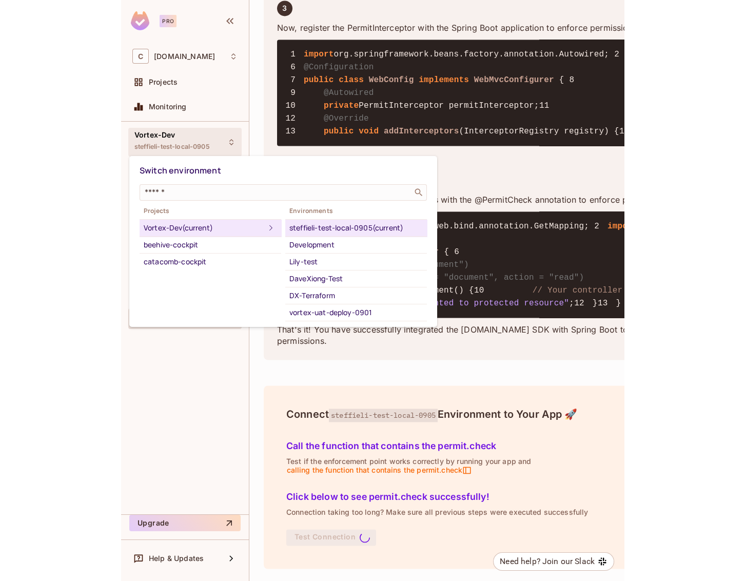
scroll to position [0, 0]
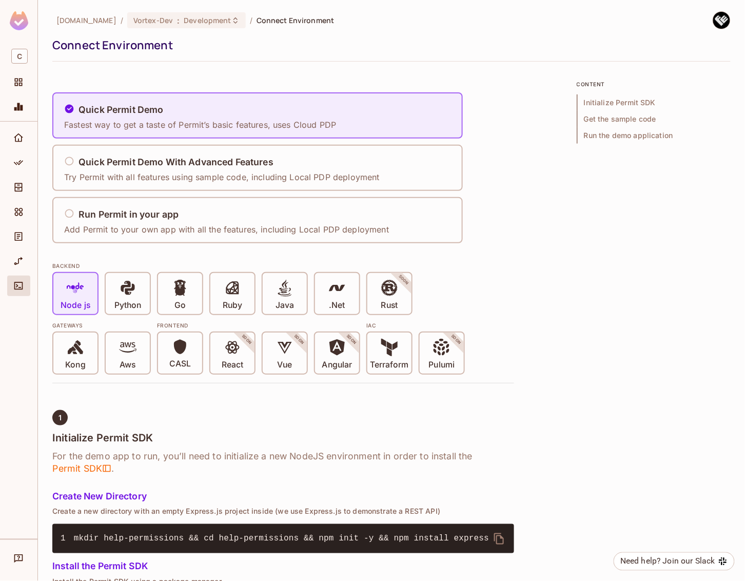
click at [20, 11] on div at bounding box center [18, 22] width 37 height 45
click at [26, 287] on div "Connect" at bounding box center [19, 286] width 17 height 12
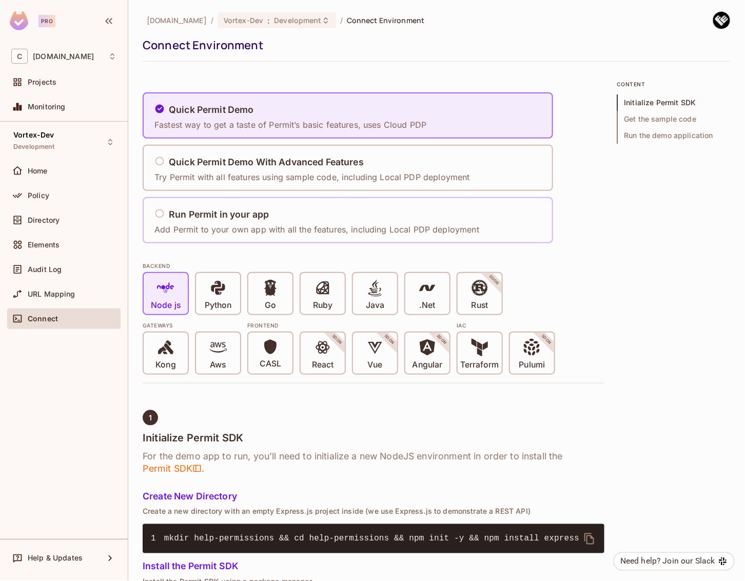
click at [226, 211] on h5 "Run Permit in your app" at bounding box center [219, 214] width 100 height 10
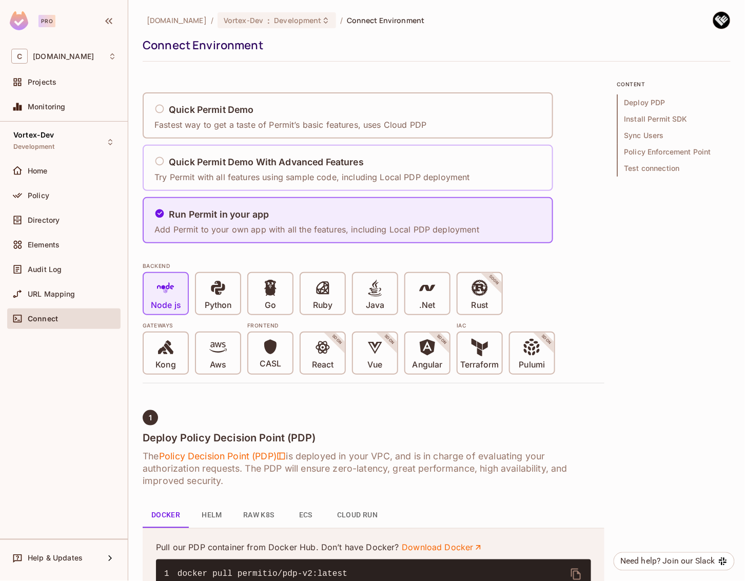
click at [369, 177] on p "Try Permit with all features using sample code, including Local PDP deployment" at bounding box center [312, 176] width 316 height 11
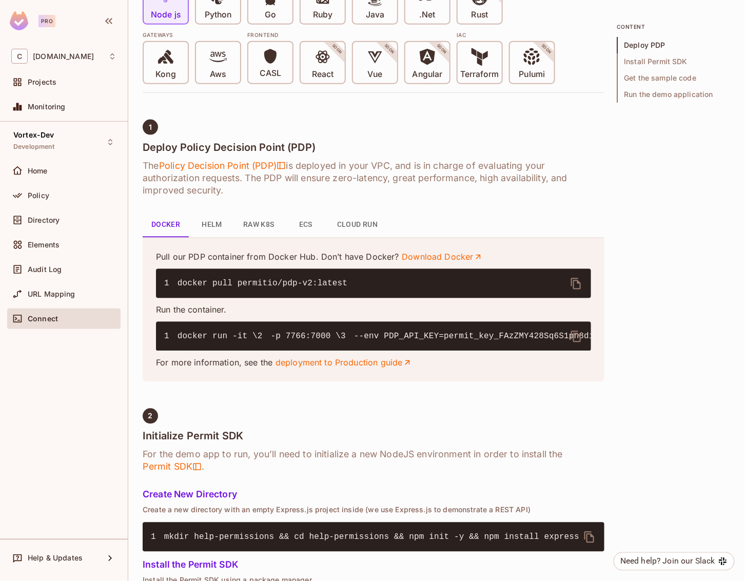
scroll to position [38, 0]
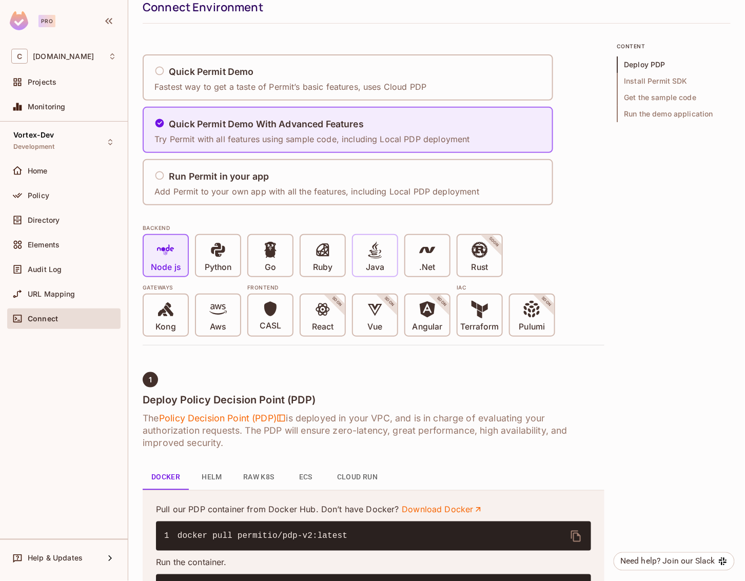
click at [369, 252] on icon at bounding box center [374, 249] width 17 height 17
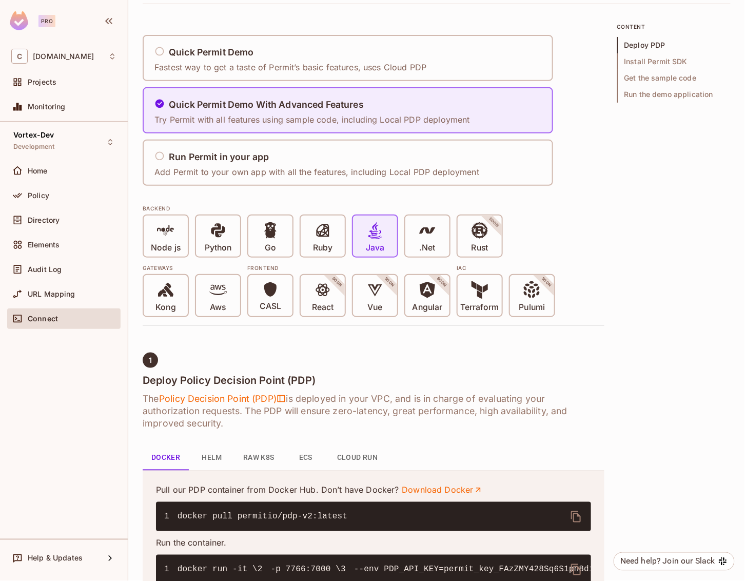
scroll to position [0, 0]
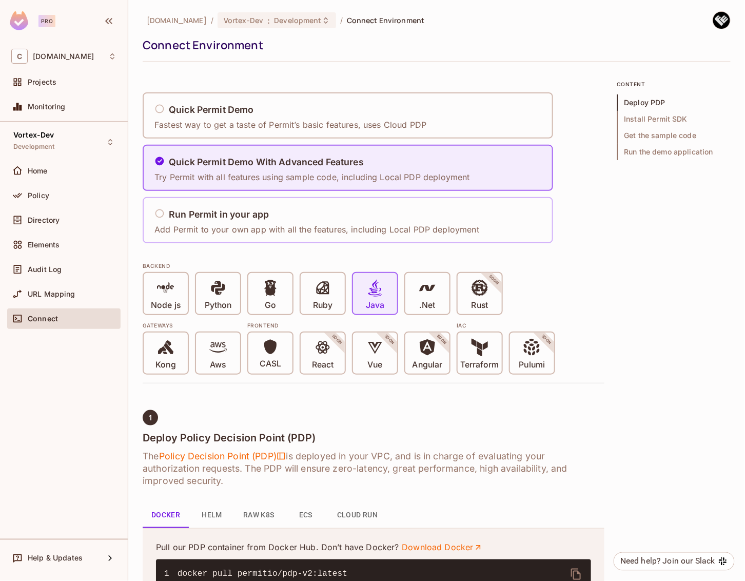
click at [308, 239] on div "Run Permit in your app Add Permit to your own app with all the features, includ…" at bounding box center [319, 220] width 331 height 43
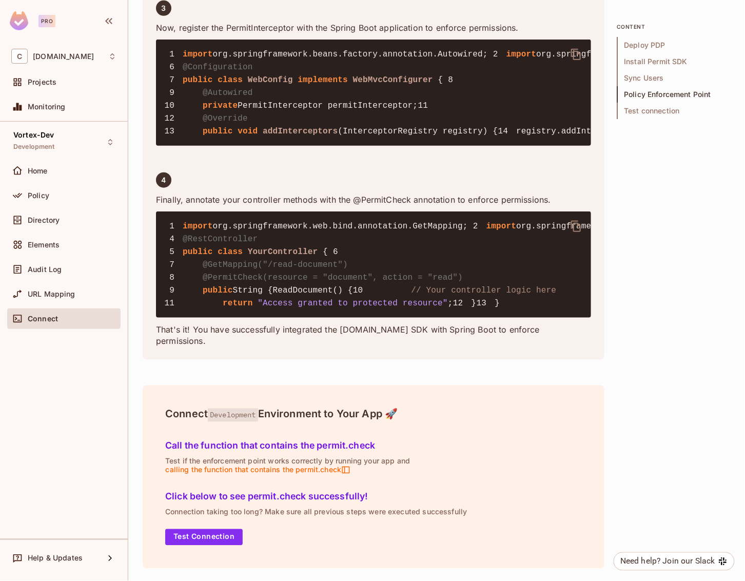
scroll to position [3059, 0]
click at [207, 540] on button "Test Connection" at bounding box center [203, 537] width 77 height 16
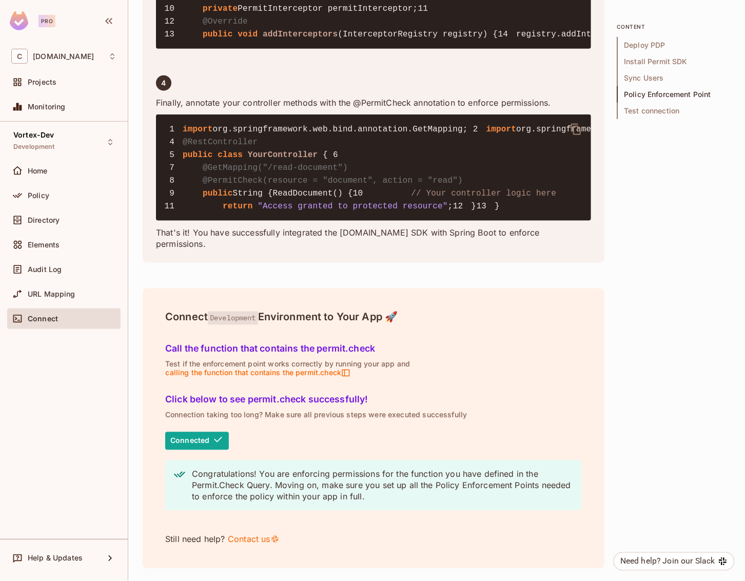
scroll to position [3157, 0]
click at [57, 270] on span "Audit Log" at bounding box center [45, 269] width 34 height 8
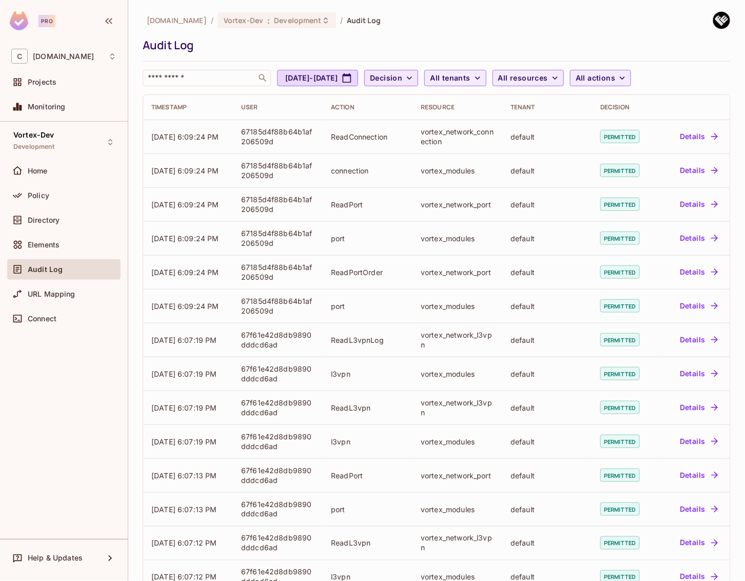
click at [418, 85] on button "Decision" at bounding box center [391, 78] width 54 height 16
click at [438, 119] on span "Denied" at bounding box center [433, 124] width 35 height 10
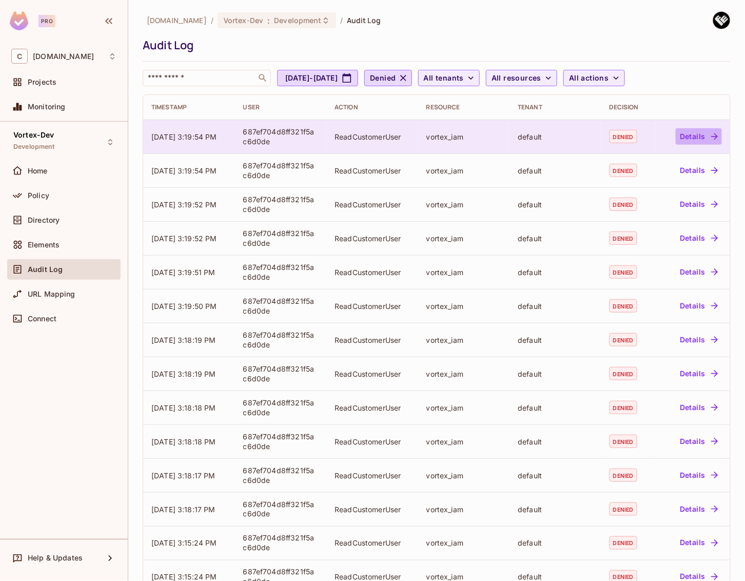
click at [692, 138] on button "Details" at bounding box center [699, 136] width 46 height 16
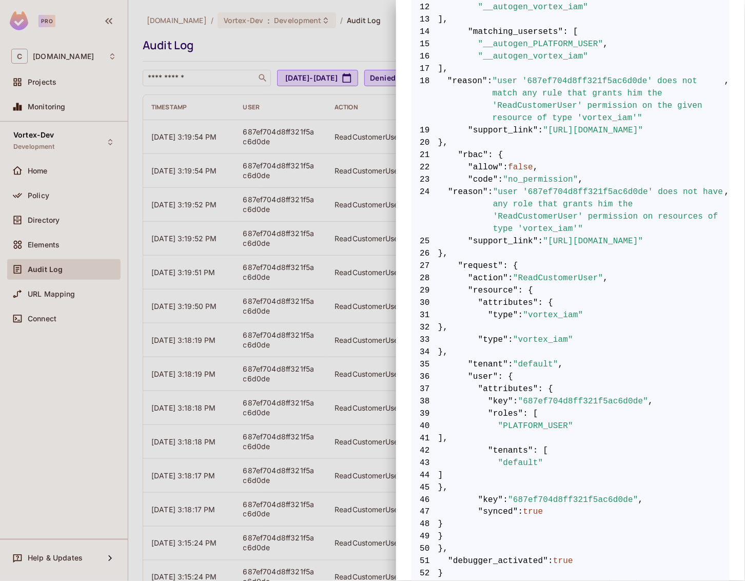
scroll to position [369, 0]
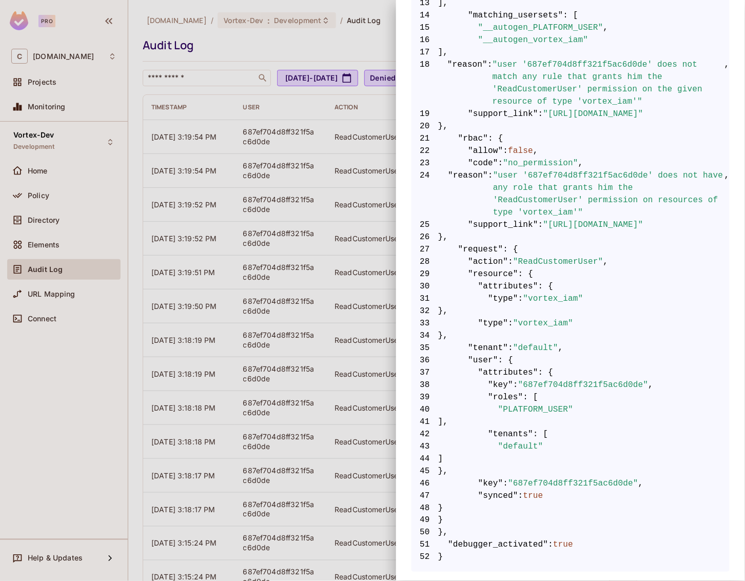
click at [225, 83] on div at bounding box center [372, 290] width 745 height 581
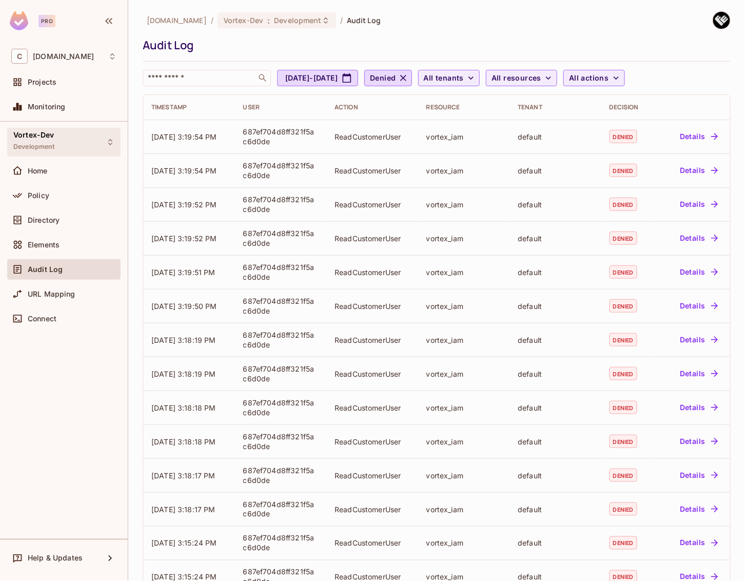
click at [31, 147] on span "Development" at bounding box center [34, 147] width 42 height 8
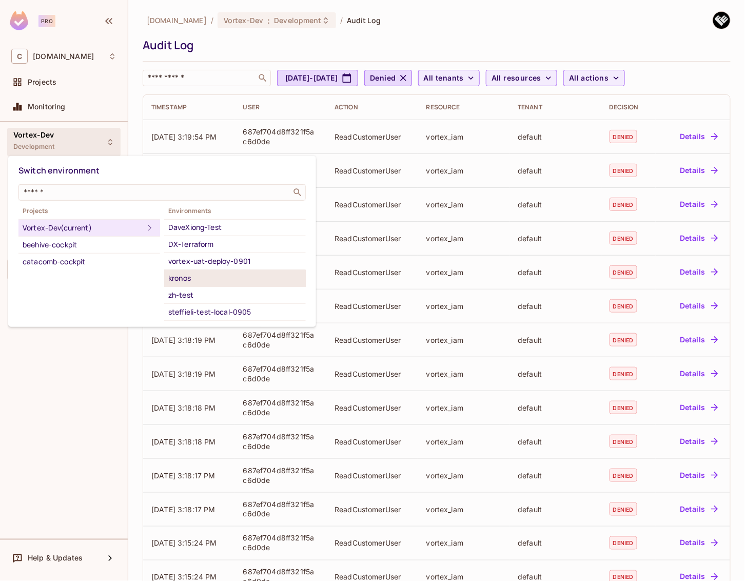
scroll to position [49, 0]
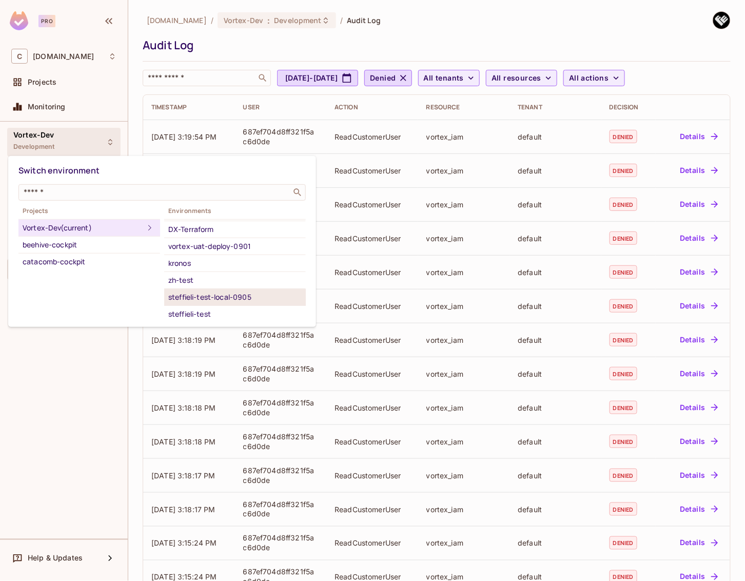
click at [228, 297] on div "steffieli-test-local-0905" at bounding box center [234, 297] width 133 height 12
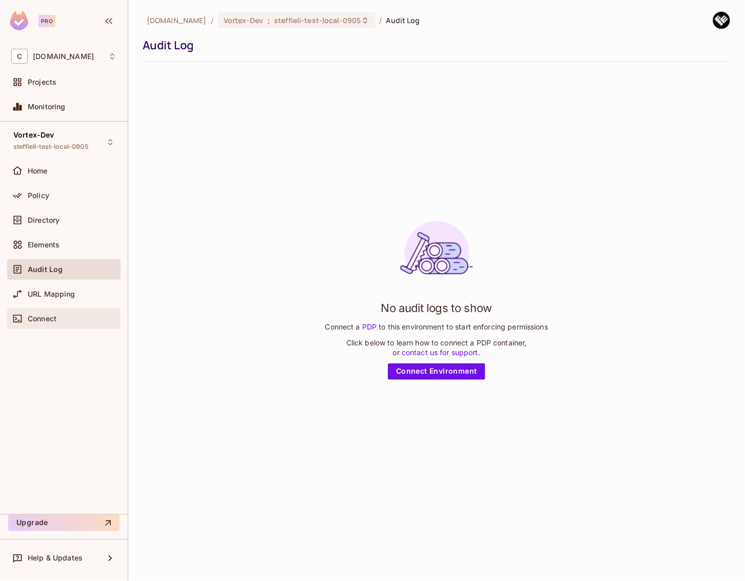
click at [51, 320] on span "Connect" at bounding box center [42, 318] width 29 height 8
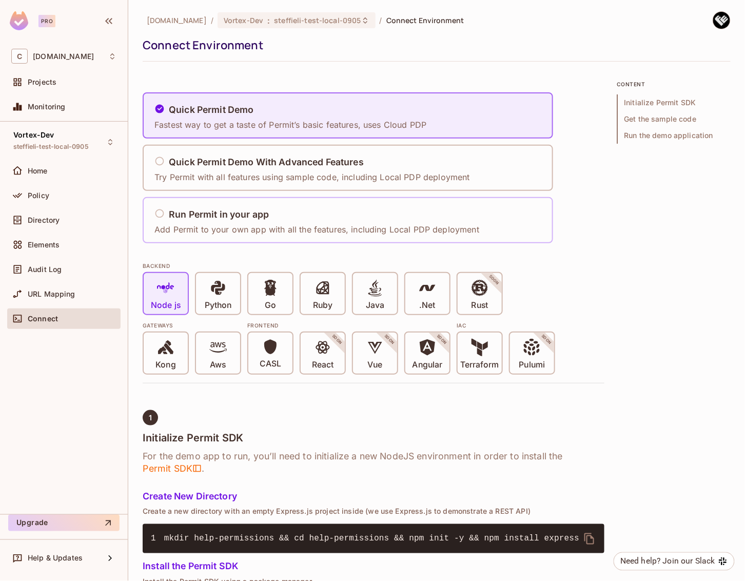
click at [299, 226] on p "Add Permit to your own app with all the features, including Local PDP deployment" at bounding box center [316, 229] width 325 height 11
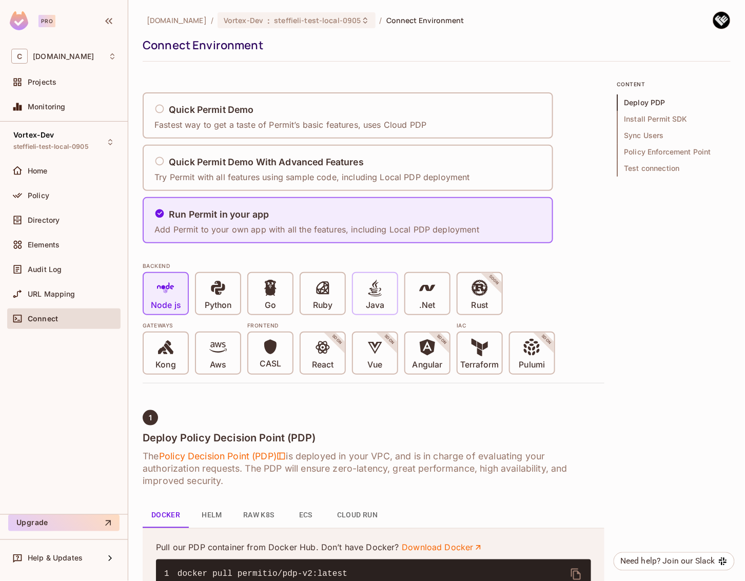
click at [383, 295] on icon at bounding box center [374, 287] width 17 height 17
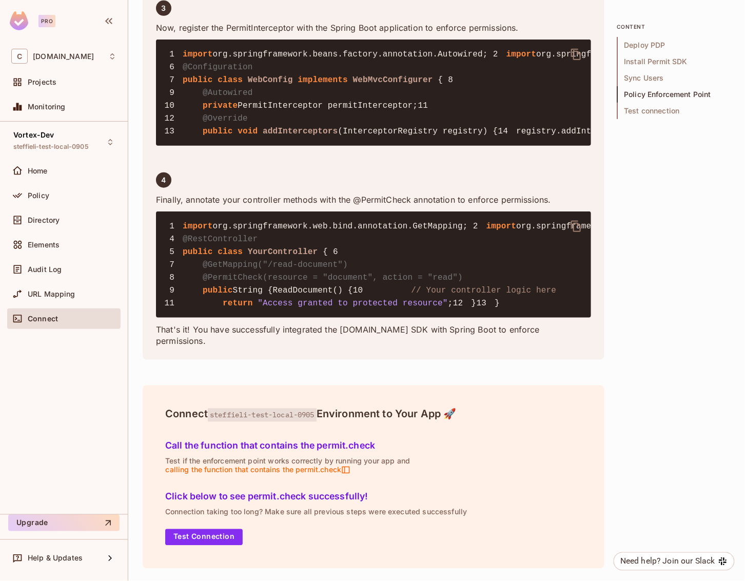
scroll to position [3059, 0]
click at [224, 538] on button "Test Connection" at bounding box center [203, 537] width 77 height 16
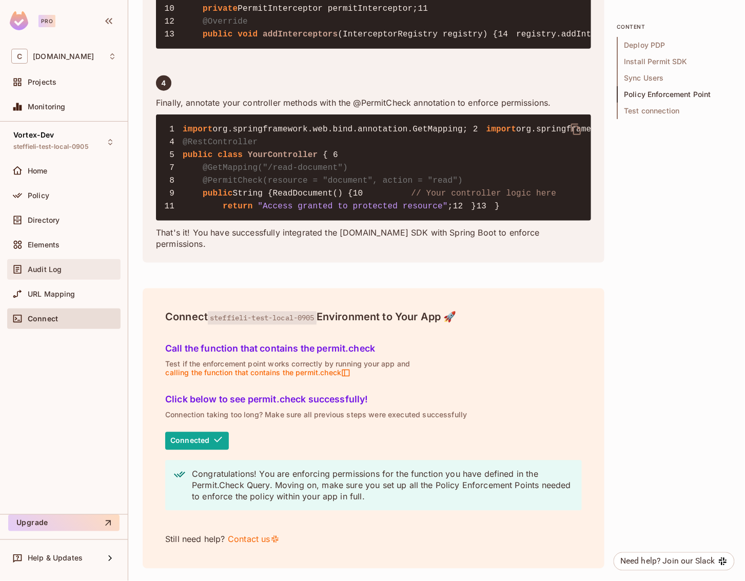
click at [70, 272] on div "Audit Log" at bounding box center [72, 269] width 89 height 8
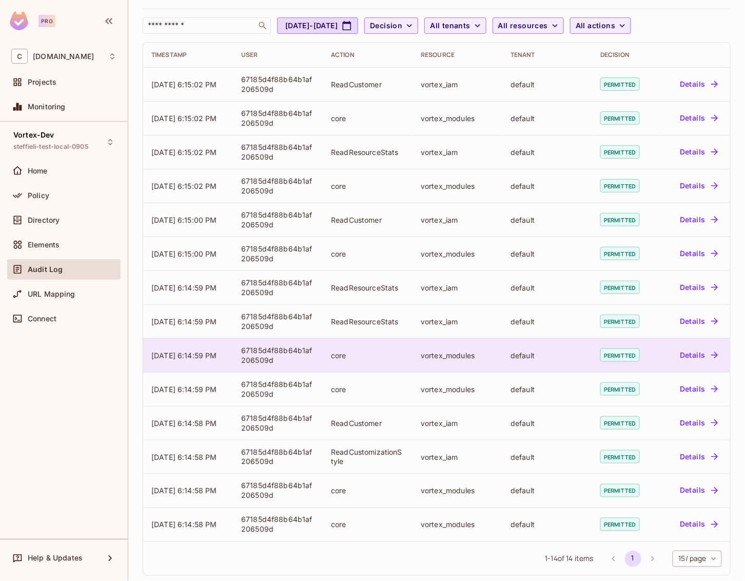
scroll to position [61, 0]
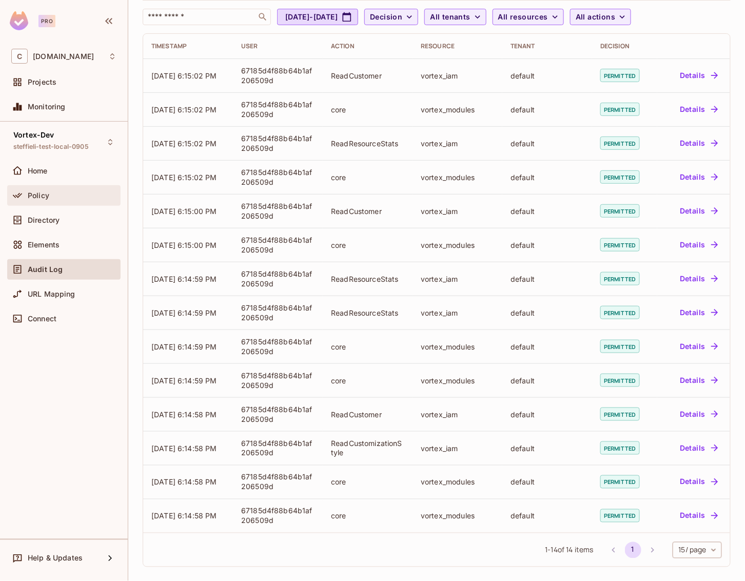
click at [47, 199] on span "Policy" at bounding box center [39, 195] width 22 height 8
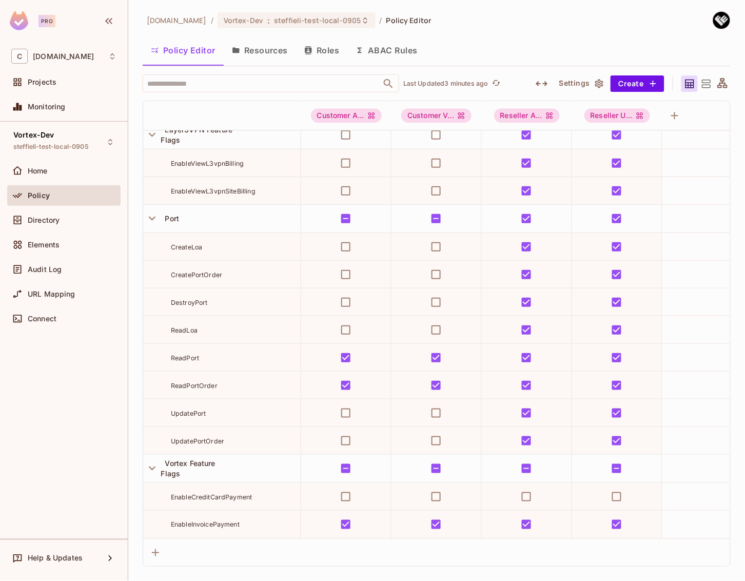
scroll to position [2847, 0]
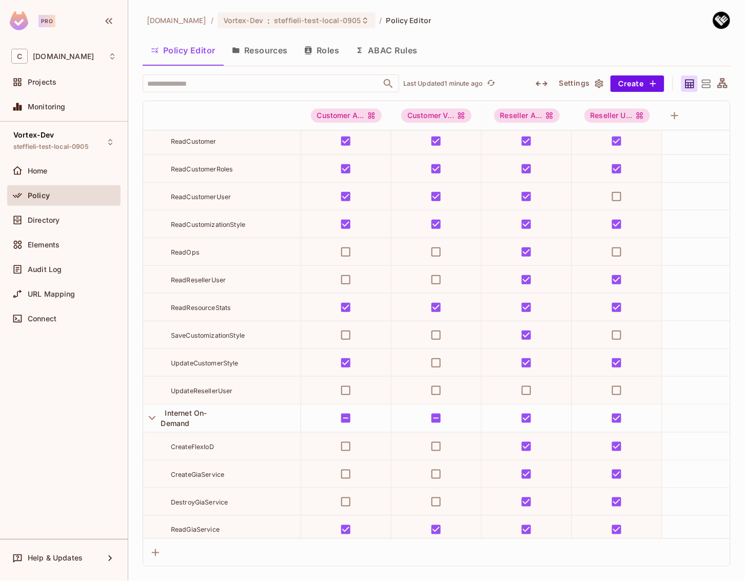
scroll to position [1891, 0]
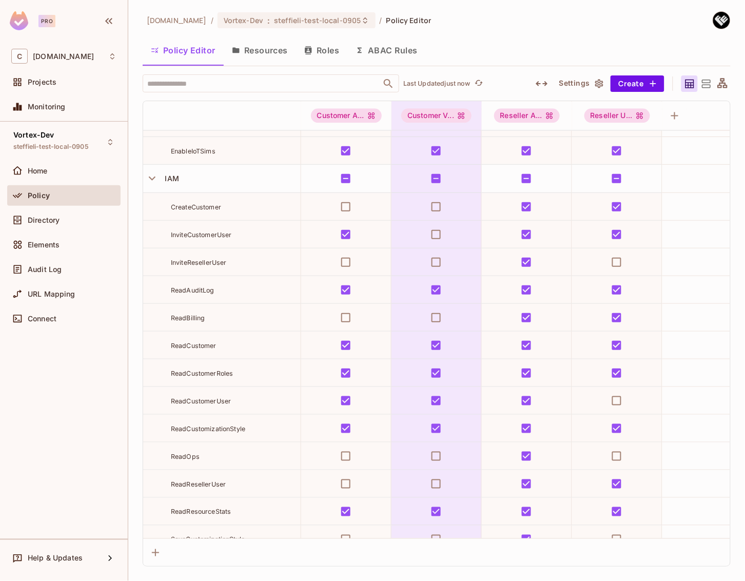
scroll to position [1658, 0]
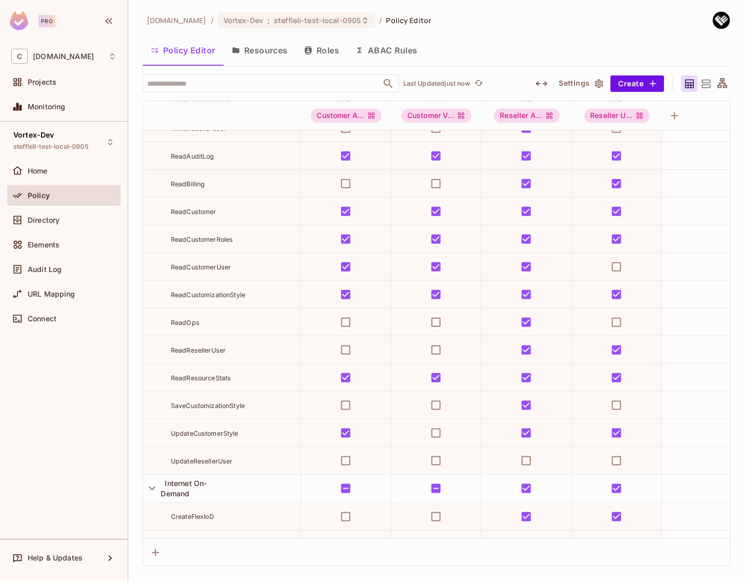
scroll to position [1784, 0]
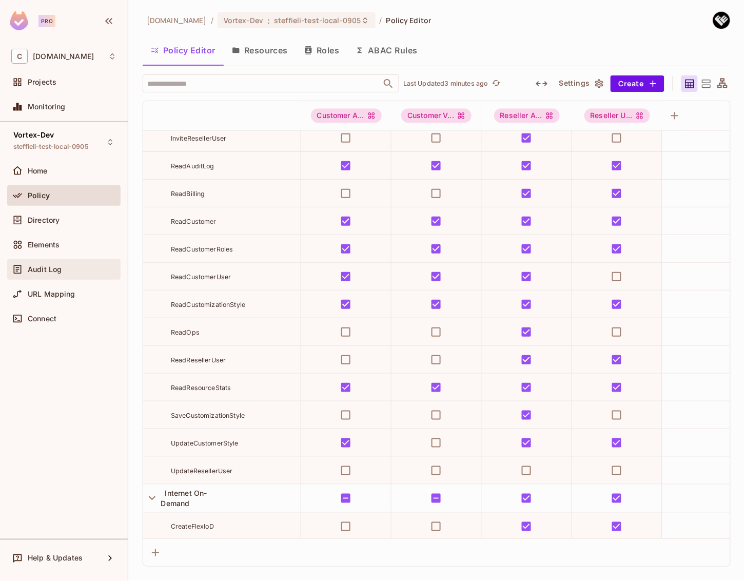
click at [51, 275] on div "Audit Log" at bounding box center [63, 269] width 113 height 21
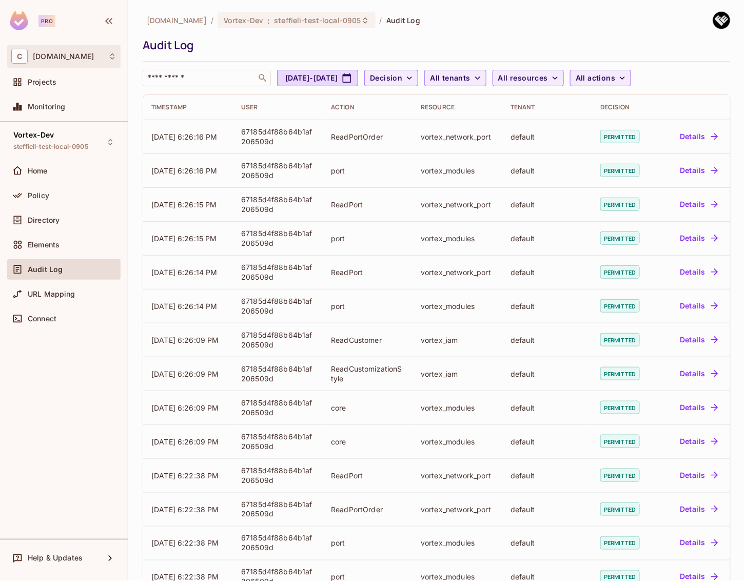
click at [81, 66] on div "C [DOMAIN_NAME]" at bounding box center [63, 56] width 113 height 23
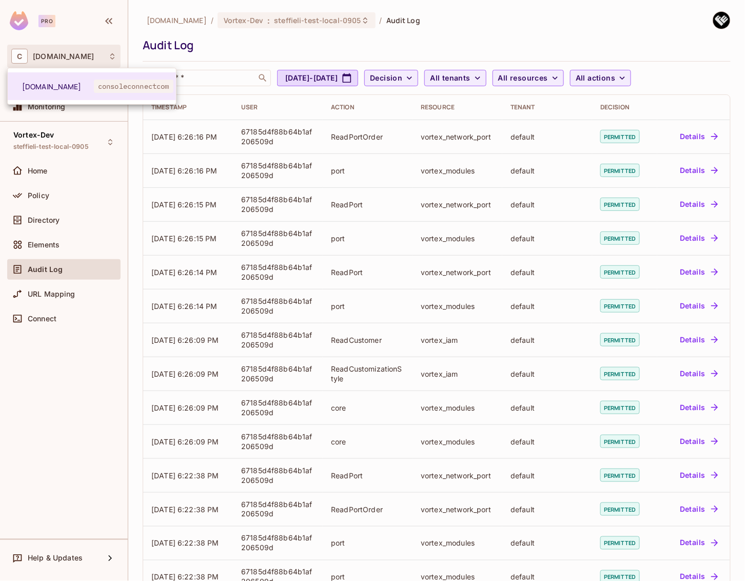
click at [66, 136] on div at bounding box center [372, 290] width 745 height 581
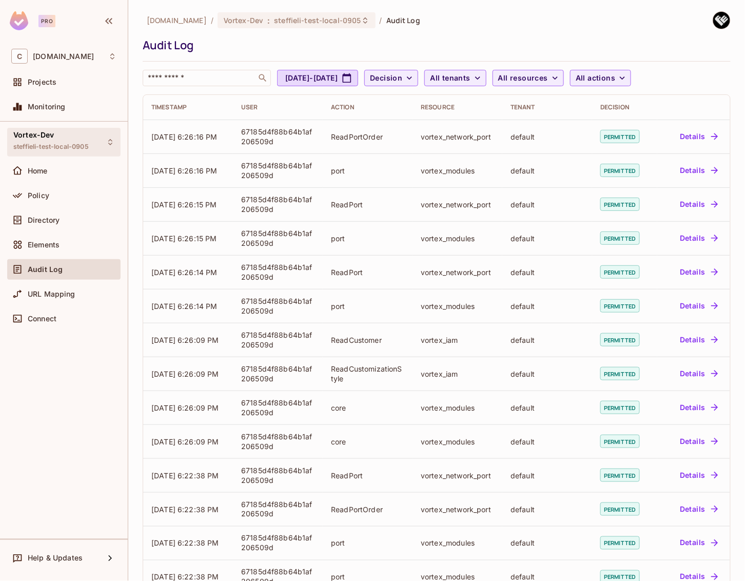
click at [74, 137] on div "Vortex-Dev steffieli-test-local-0905" at bounding box center [50, 142] width 75 height 22
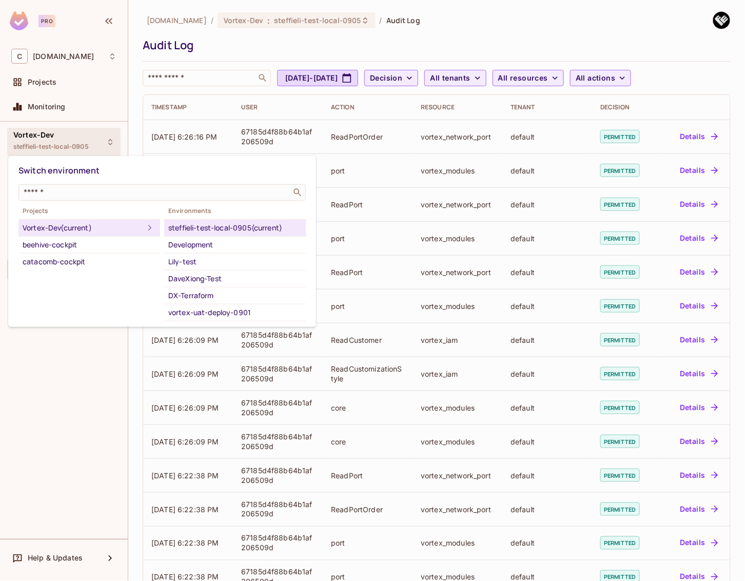
click at [112, 339] on div at bounding box center [372, 290] width 745 height 581
